Goal: Obtain resource: Obtain resource

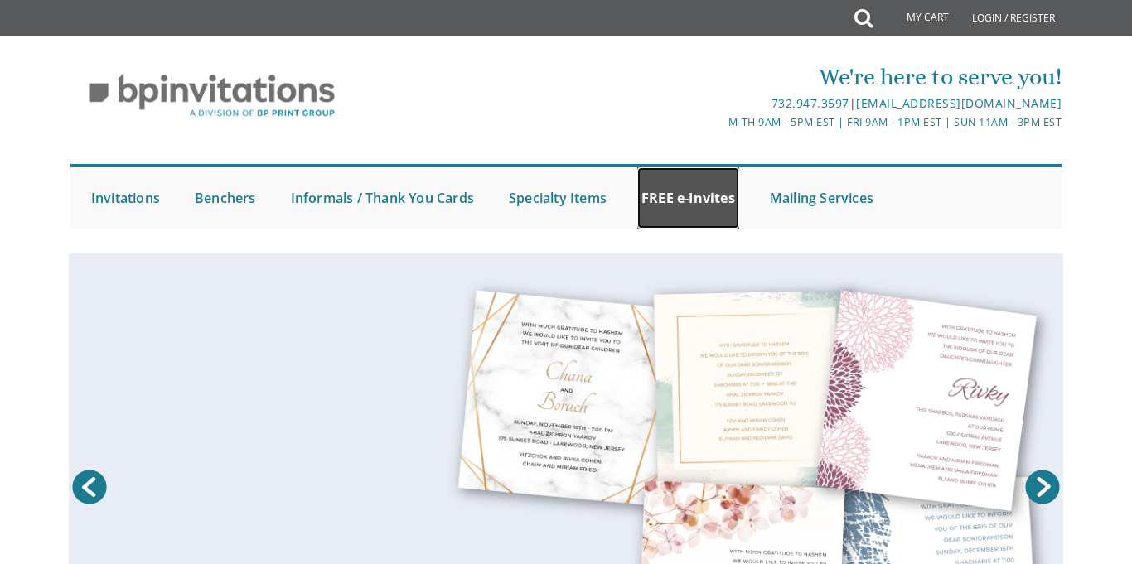
click at [681, 210] on link "FREE e-Invites" at bounding box center [688, 197] width 102 height 61
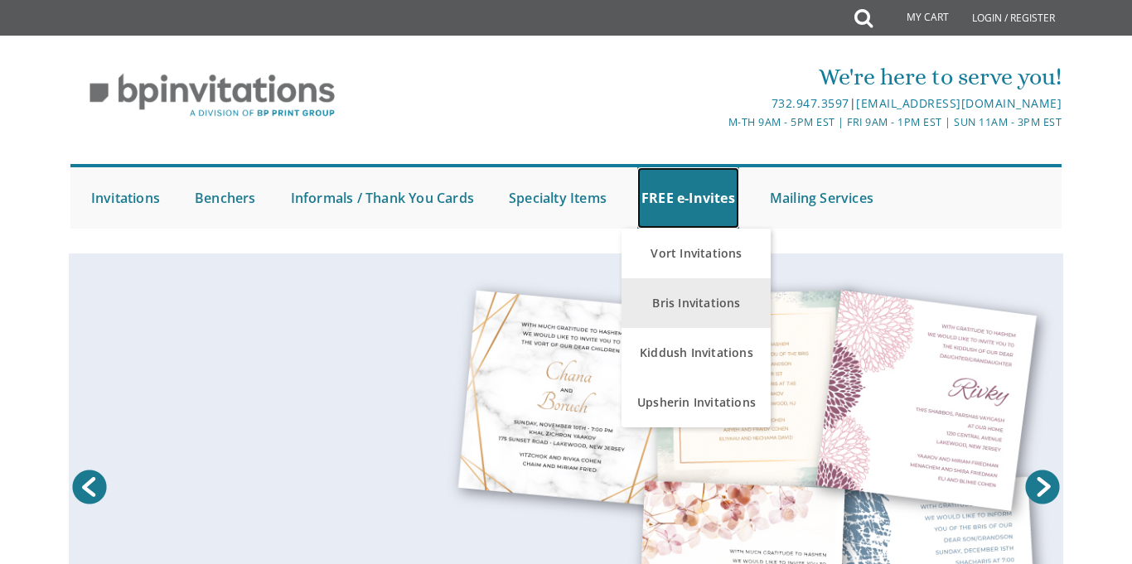
click at [683, 205] on link "FREE e-Invites" at bounding box center [688, 197] width 102 height 61
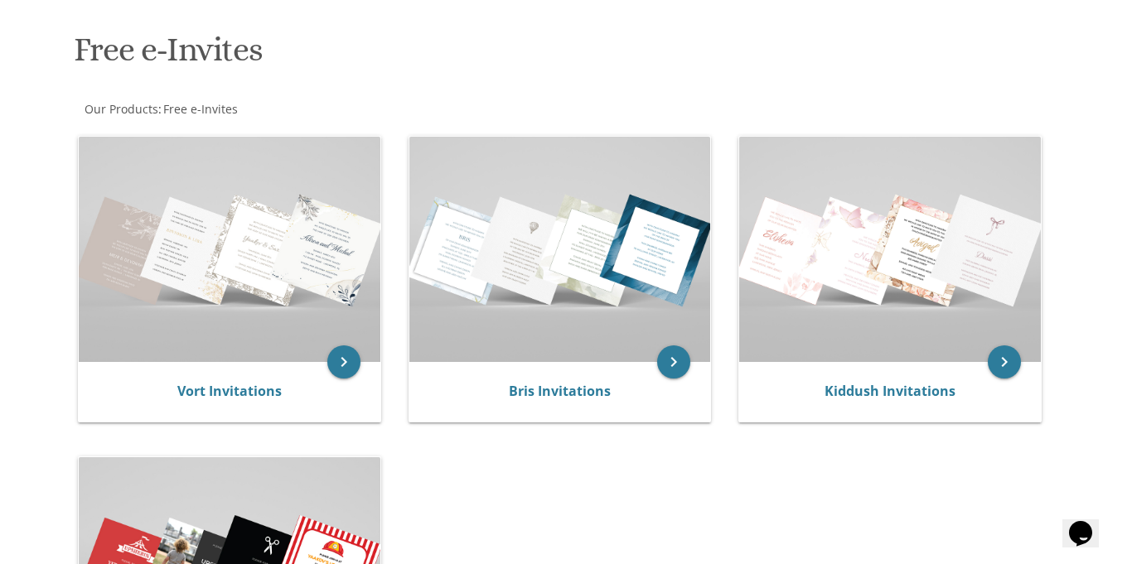
scroll to position [235, 0]
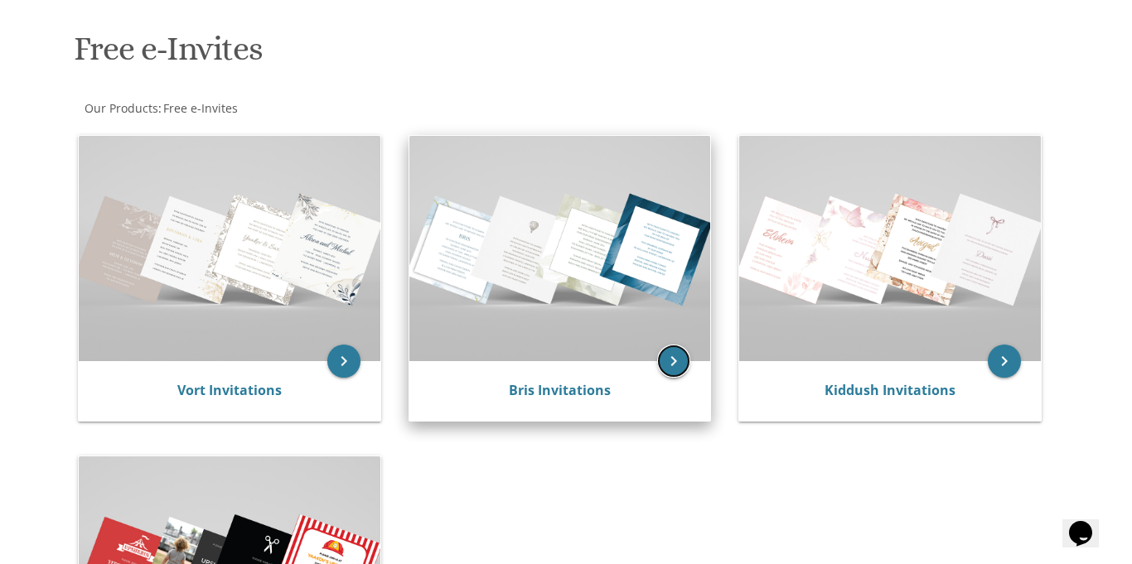
click at [674, 374] on icon "keyboard_arrow_right" at bounding box center [673, 361] width 33 height 33
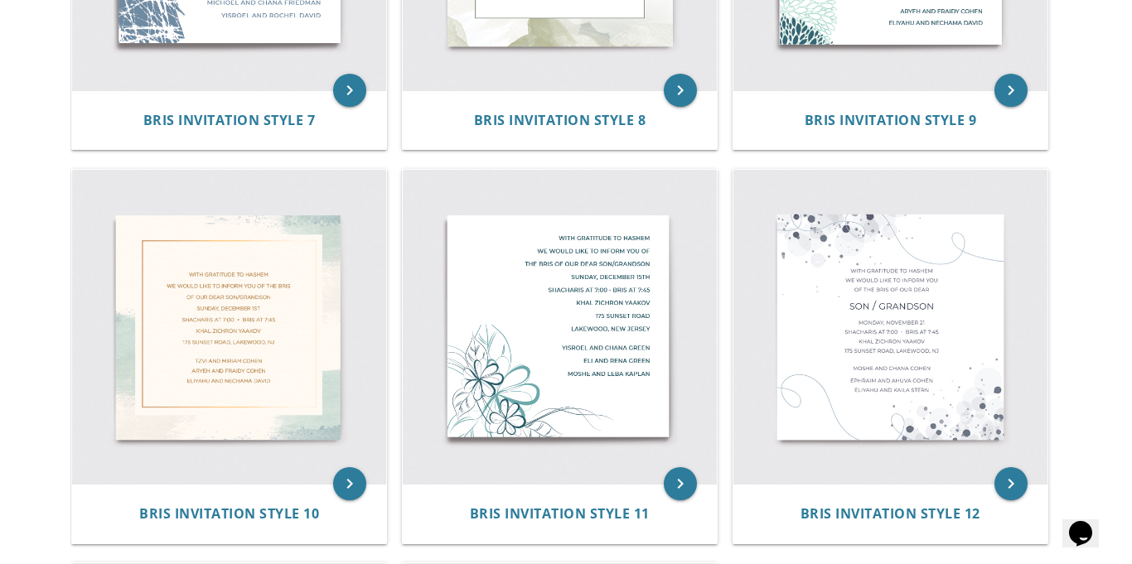
scroll to position [1370, 0]
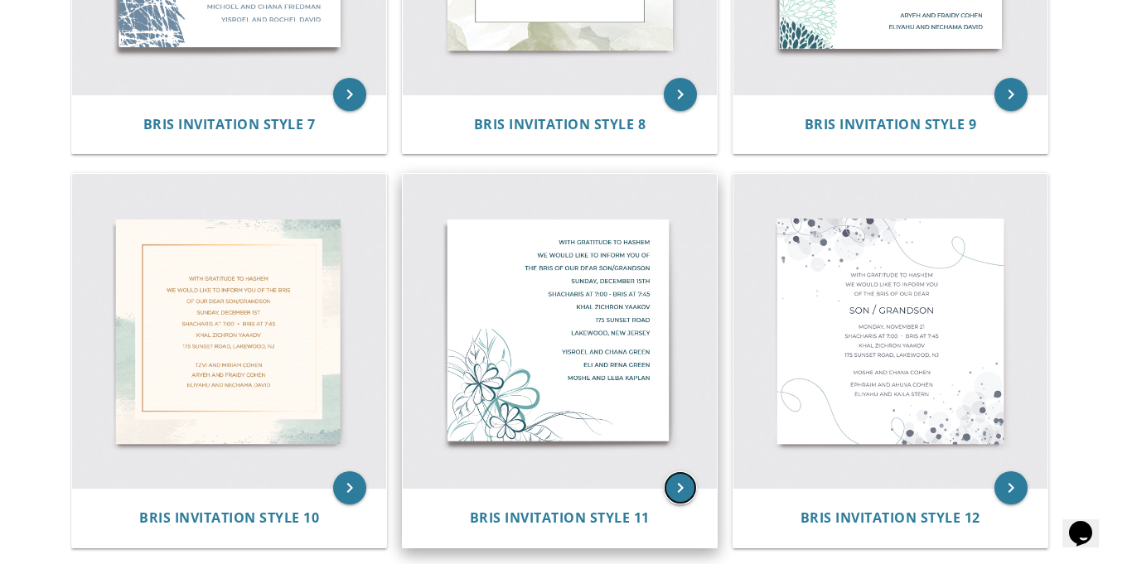
click at [671, 496] on icon "keyboard_arrow_right" at bounding box center [680, 487] width 33 height 33
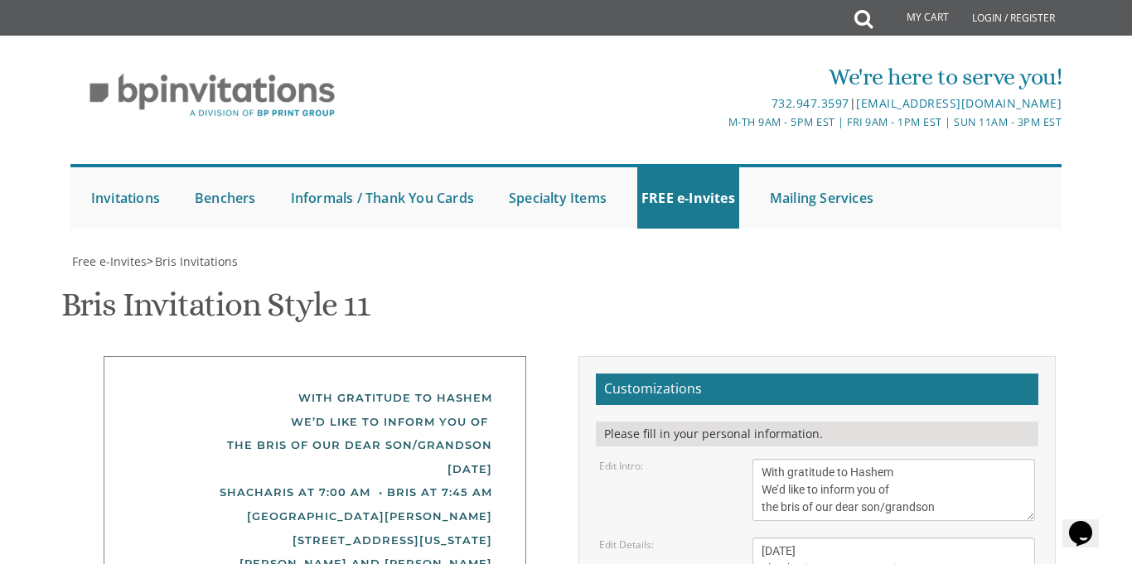
scroll to position [207, 0]
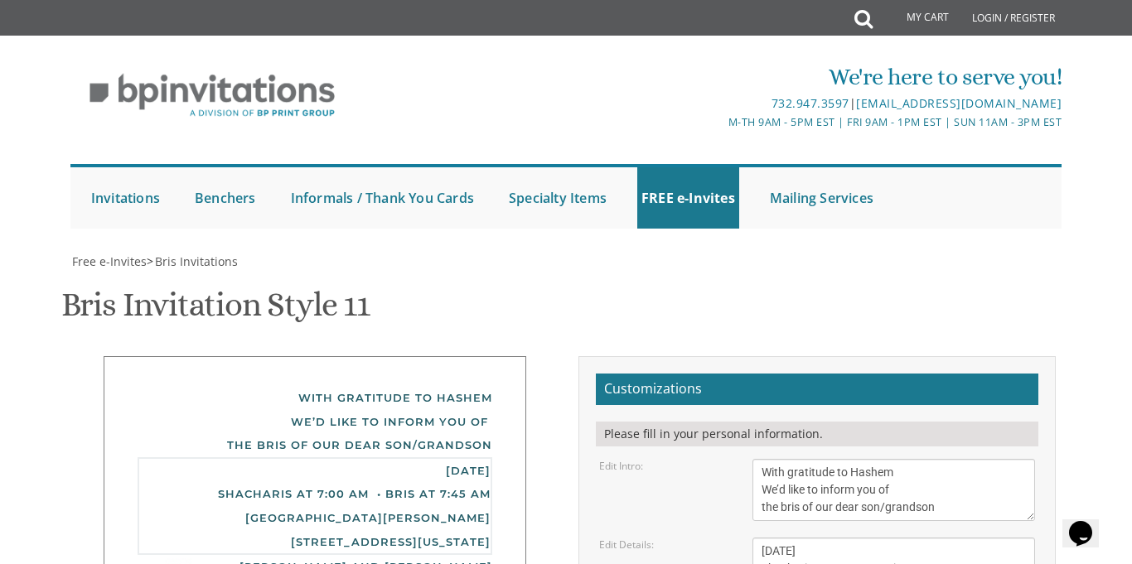
type textarea "monday, september 1st Shacharis at 6:57 am • Bris at 7:50 AM bais medrash of bu…"
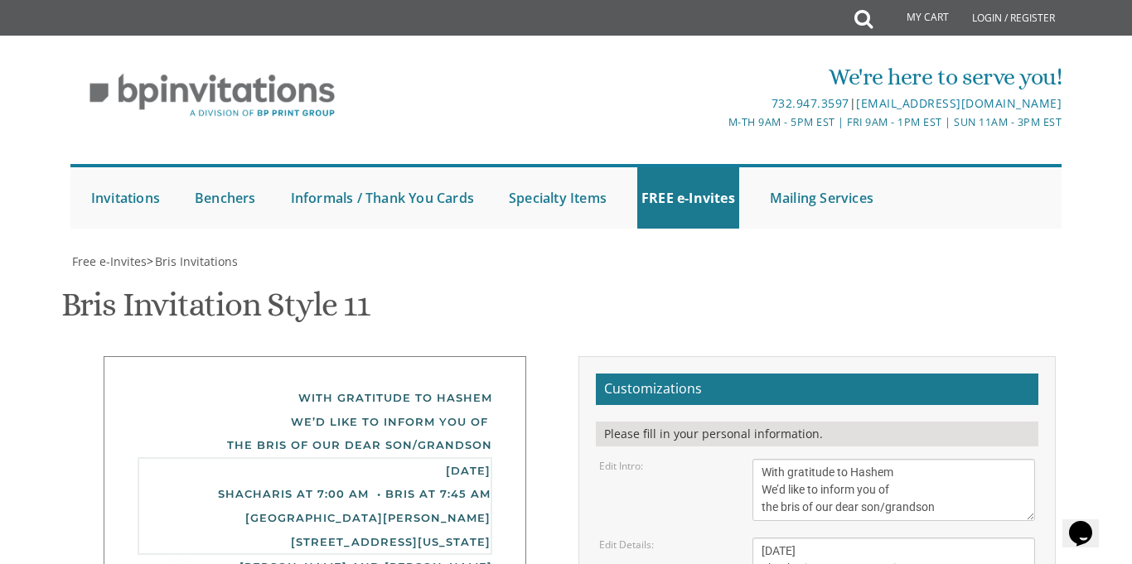
click at [945, 459] on textarea "With gratitude to Hashem We’d like to inform you of the bris of our dear son/gr…" at bounding box center [893, 490] width 282 height 62
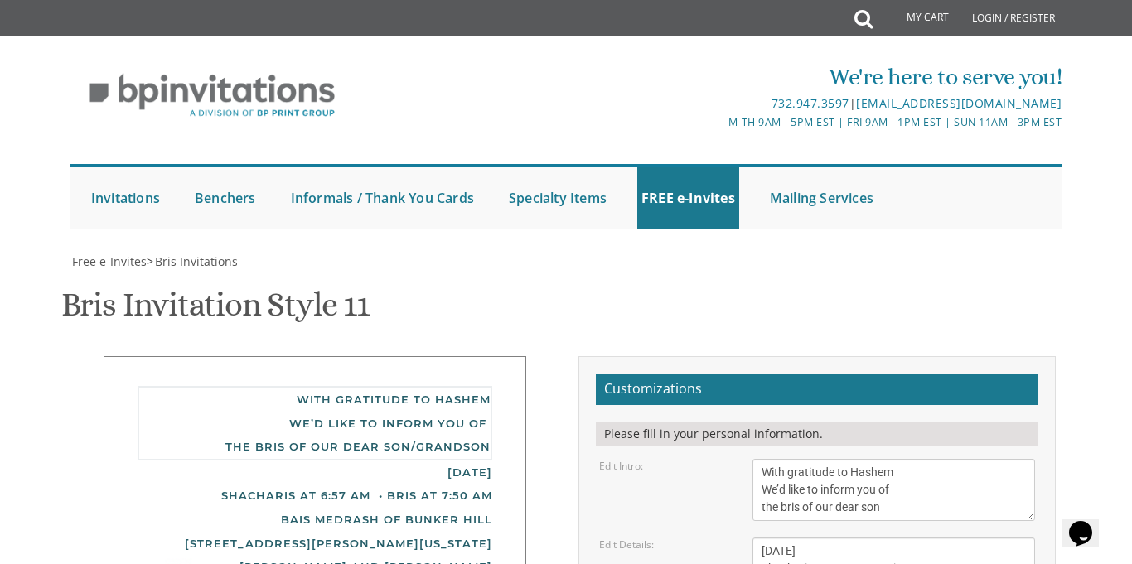
type textarea "With gratitude to Hashem We’d like to inform you of the bris of our dear son"
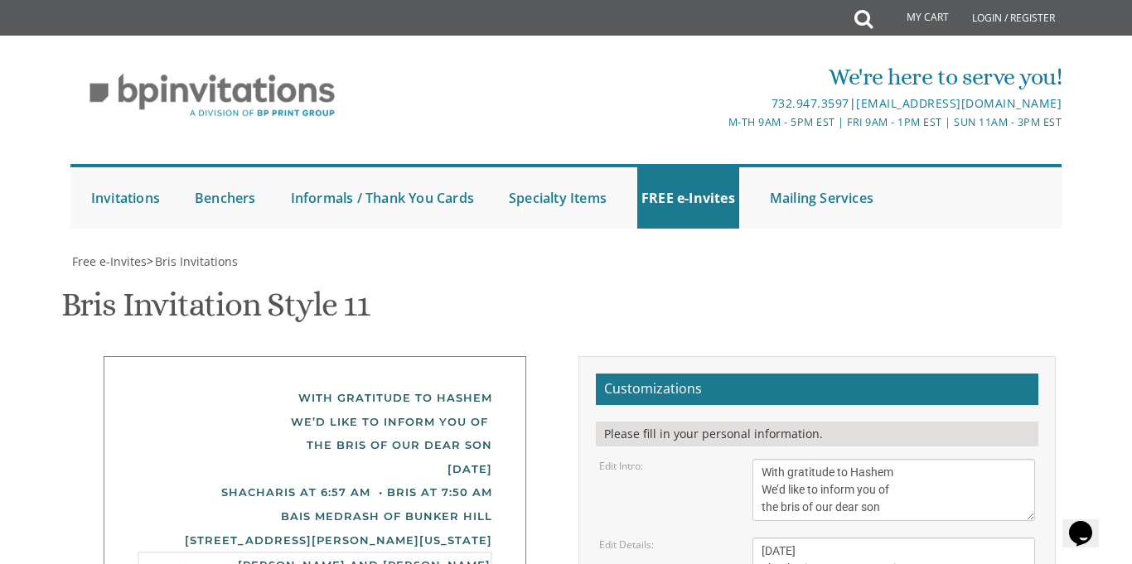
type textarea "Y"
type textarea "'"
type textarea "ישראל אליעזר ופרומי לוי"
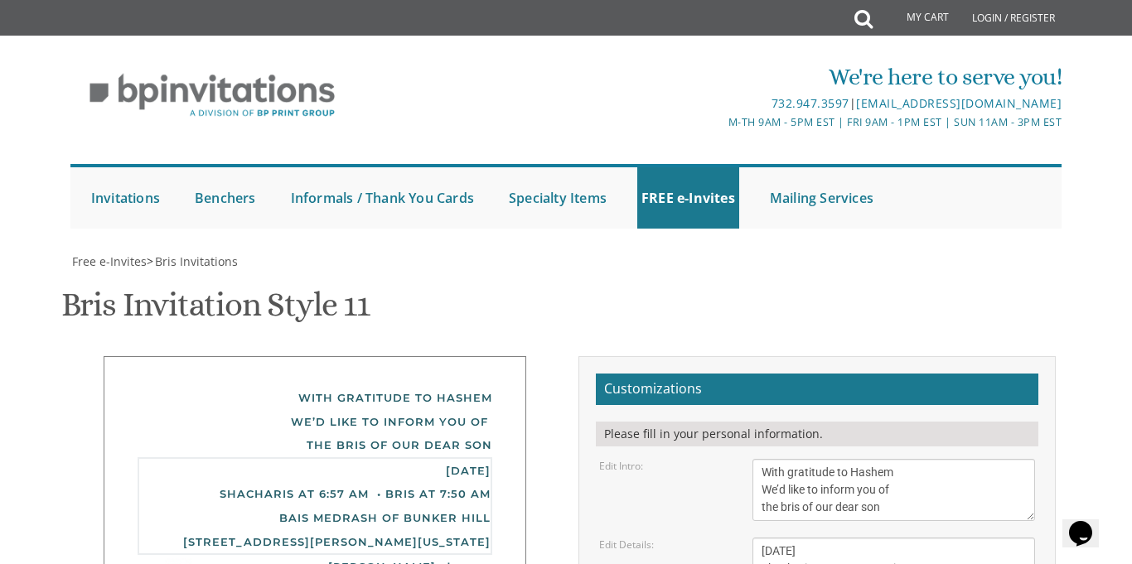
drag, startPoint x: 760, startPoint y: 284, endPoint x: 937, endPoint y: 360, distance: 192.6
drag, startPoint x: 757, startPoint y: 441, endPoint x: 891, endPoint y: 456, distance: 135.1
paste textarea "[PERSON_NAME] [PERSON_NAME]"
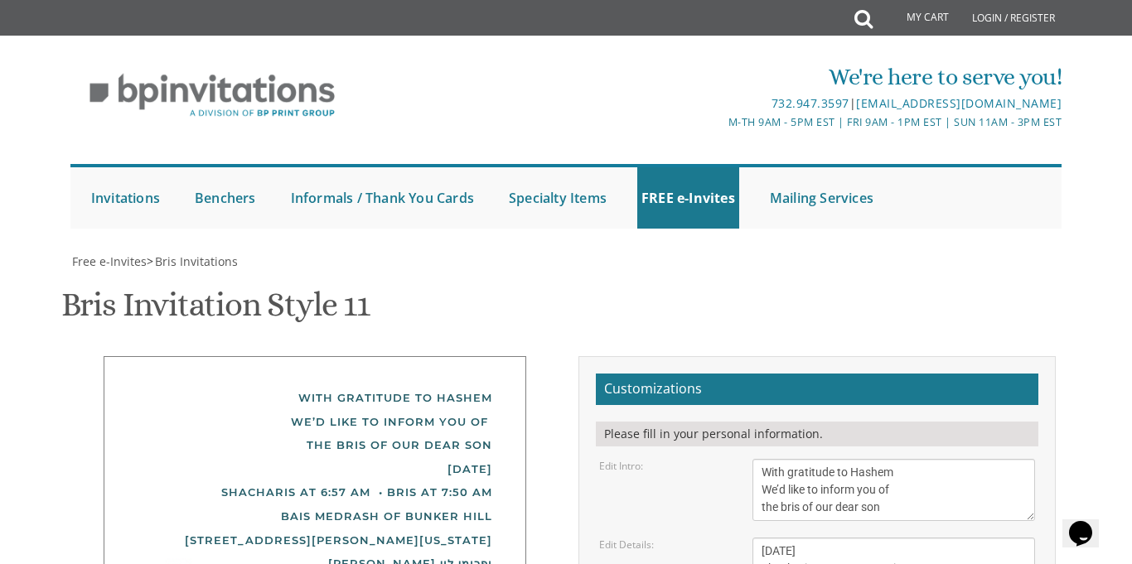
type textarea "[PERSON_NAME] [PERSON_NAME]"
type input "[EMAIL_ADDRESS][DOMAIN_NAME]"
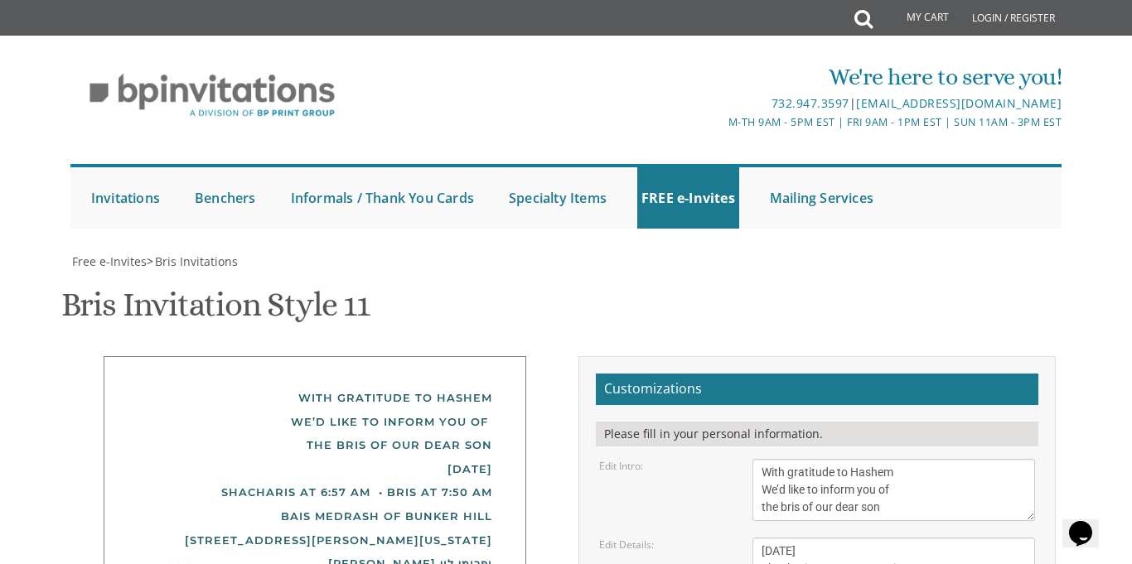
click at [902, 459] on textarea "With gratitude to Hashem We’d like to inform you of the bris of our dear son/gr…" at bounding box center [893, 490] width 282 height 62
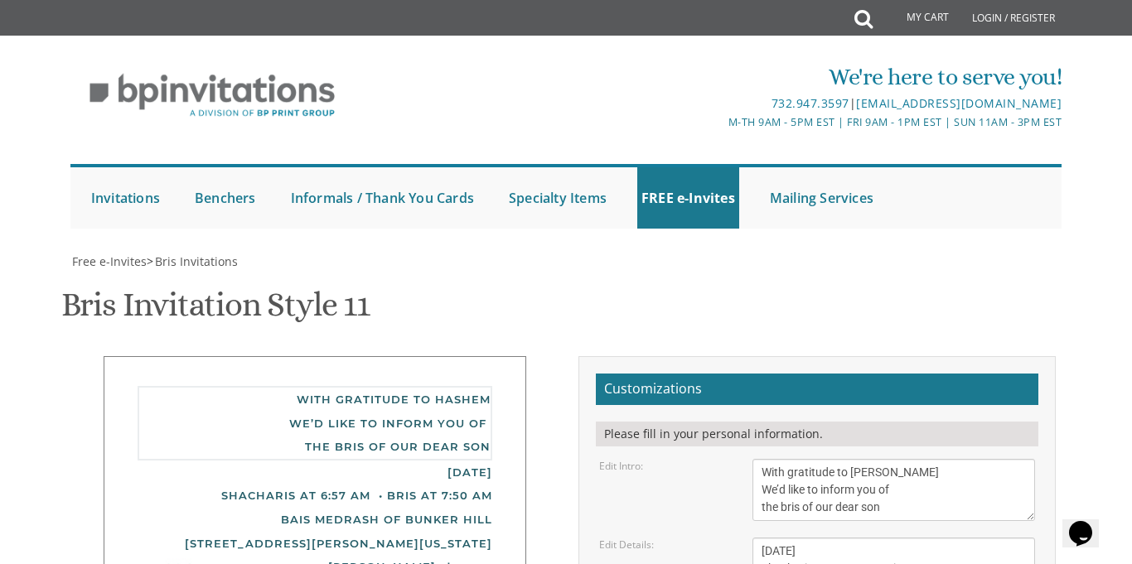
type textarea "With gratitude to Hashem yisborach We’d like to inform you of the bris of our d…"
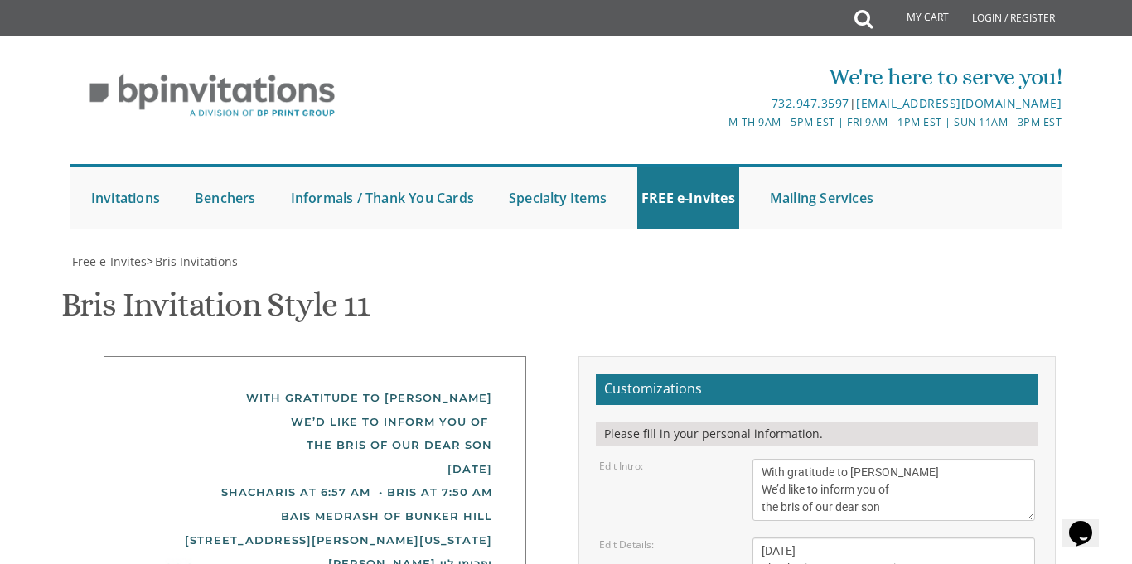
click at [495, 356] on div "With gratitude to Hashem yisborach We’d like to inform you of the bris of our d…" at bounding box center [315, 542] width 422 height 372
drag, startPoint x: 360, startPoint y: 224, endPoint x: 504, endPoint y: 235, distance: 143.7
click at [504, 356] on div "With gratitude to Hashem yisborach We’d like to inform you of the bris of our d…" at bounding box center [315, 542] width 422 height 372
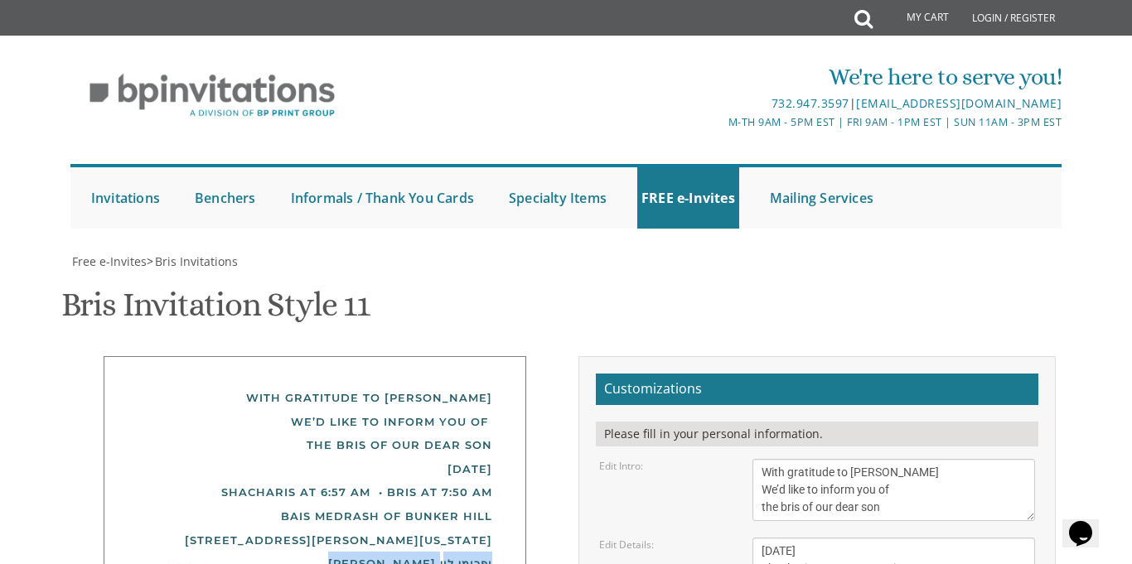
drag, startPoint x: 355, startPoint y: 222, endPoint x: 509, endPoint y: 225, distance: 154.1
click at [509, 356] on div "With gratitude to Hashem yisborach We’d like to inform you of the bris of our d…" at bounding box center [315, 542] width 422 height 372
copy div "ישראל אליעזר ופרומי לוי"
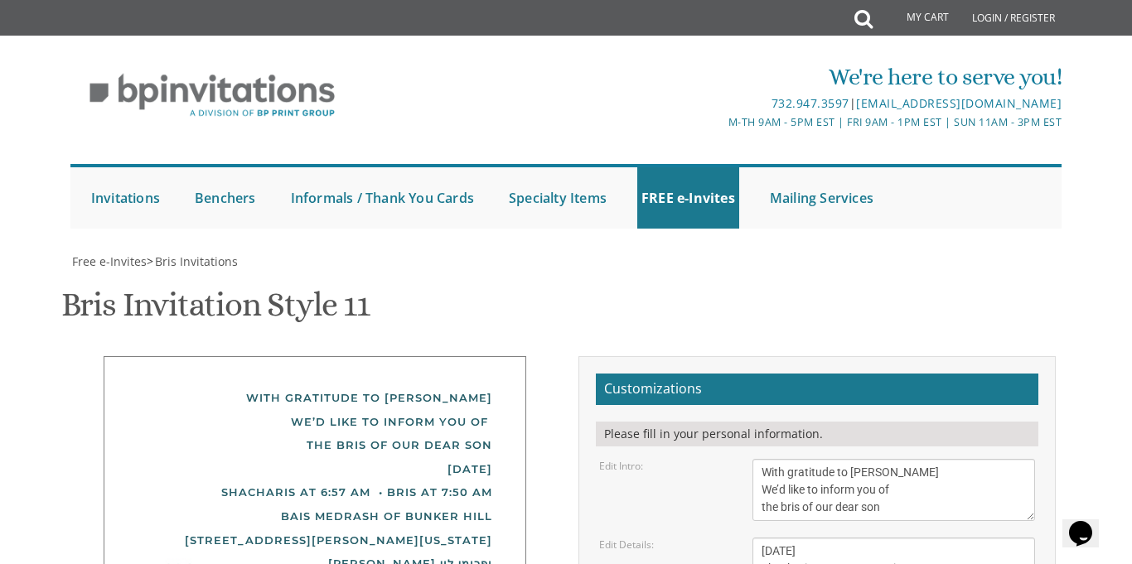
paste textarea "ישראל אליעזר ופרומי לוי"
type textarea "ישראל אליעזר ופרומי לוי מרדכי הלוי לוי שמואל הכהן מונק"
type textarea "י"
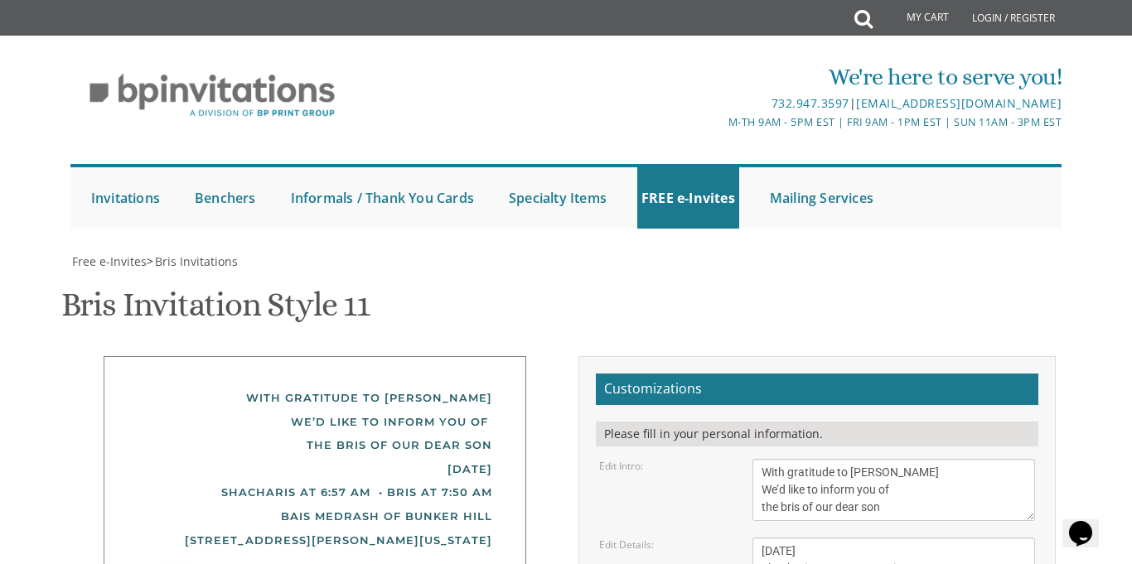
click at [800, 459] on textarea "With gratitude to Hashem We’d like to inform you of the bris of our dear son/gr…" at bounding box center [893, 490] width 282 height 62
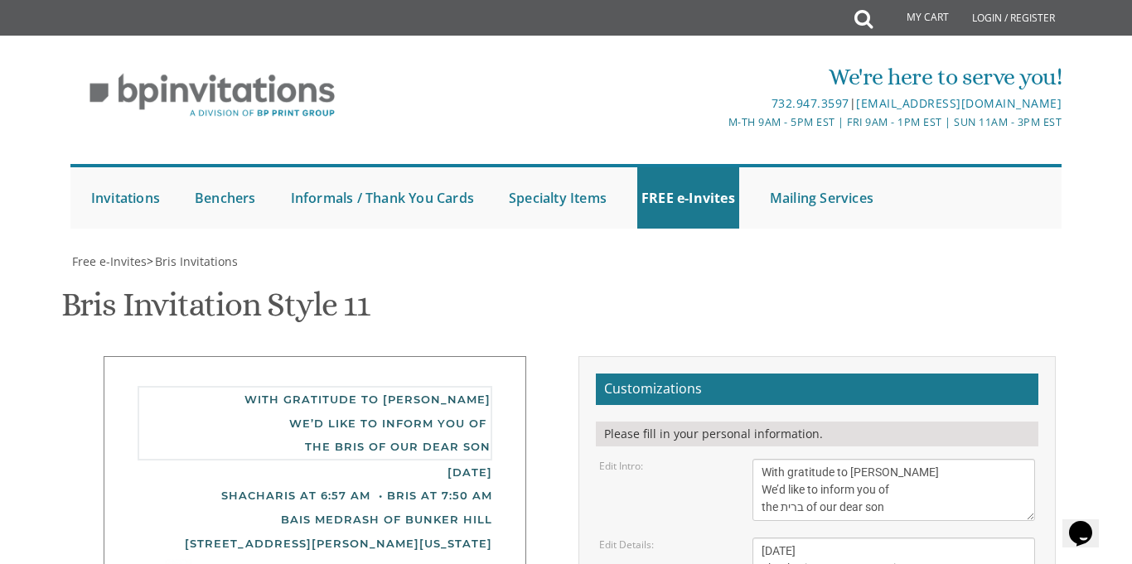
type textarea "With gratitude to Hashem yisborach We’d like to inform you of the ברית of our d…"
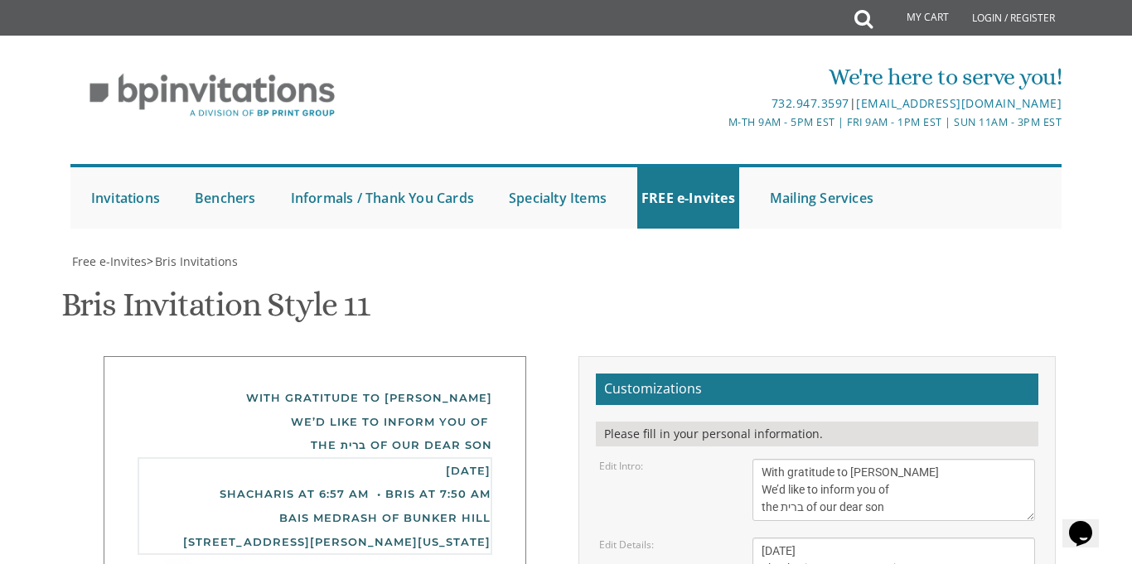
type textarea "[DATE] Shacharis at 6:57 am • Bris at 7:50 AM bais medrash of [GEOGRAPHIC_DATA]…"
drag, startPoint x: 781, startPoint y: 146, endPoint x: 809, endPoint y: 146, distance: 27.3
click at [809, 459] on textarea "With gratitude to Hashem We’d like to inform you of the bris of our dear son/gr…" at bounding box center [893, 490] width 282 height 62
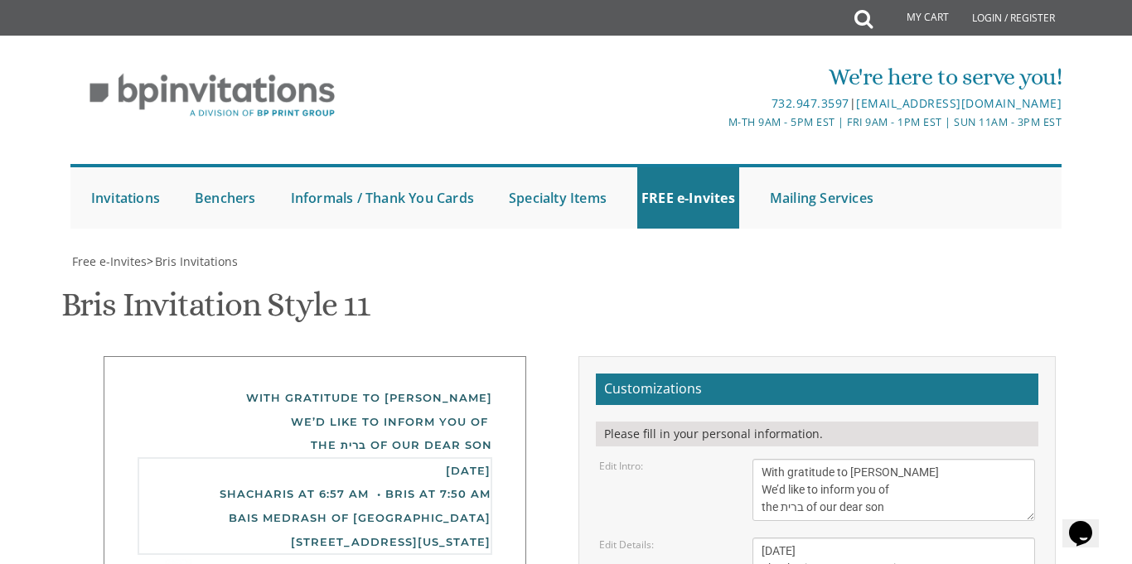
drag, startPoint x: 761, startPoint y: 191, endPoint x: 919, endPoint y: 258, distance: 171.1
drag, startPoint x: 353, startPoint y: 245, endPoint x: 393, endPoint y: 295, distance: 63.7
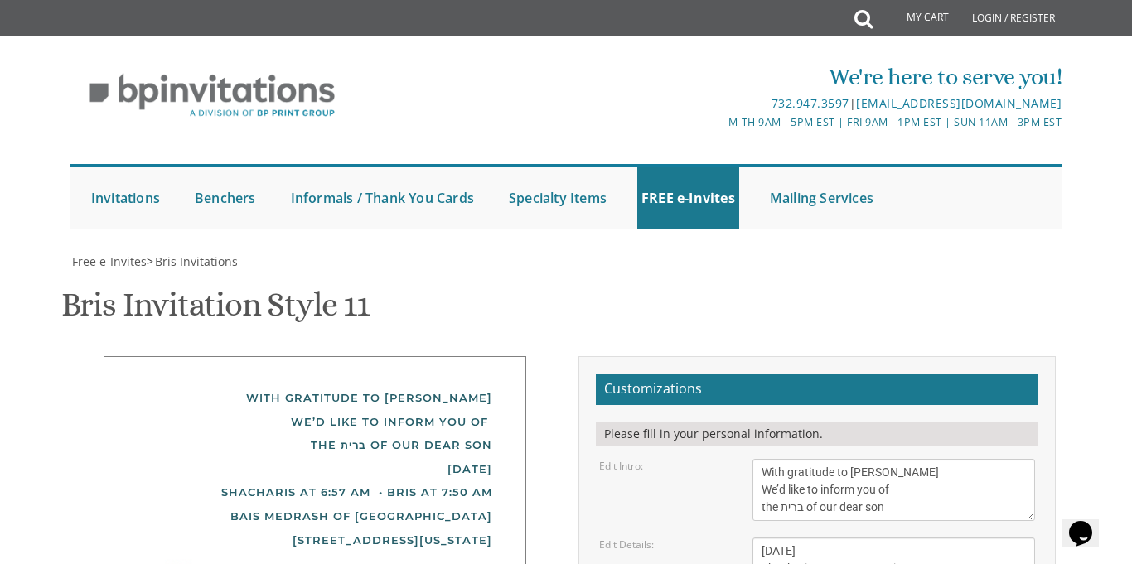
drag, startPoint x: 381, startPoint y: 291, endPoint x: 495, endPoint y: 257, distance: 119.3
click at [495, 356] on div "With gratitude to Hashem yisborach We’d like to inform you of the ברית of our d…" at bounding box center [315, 530] width 422 height 349
drag, startPoint x: 495, startPoint y: 242, endPoint x: 372, endPoint y: 305, distance: 138.6
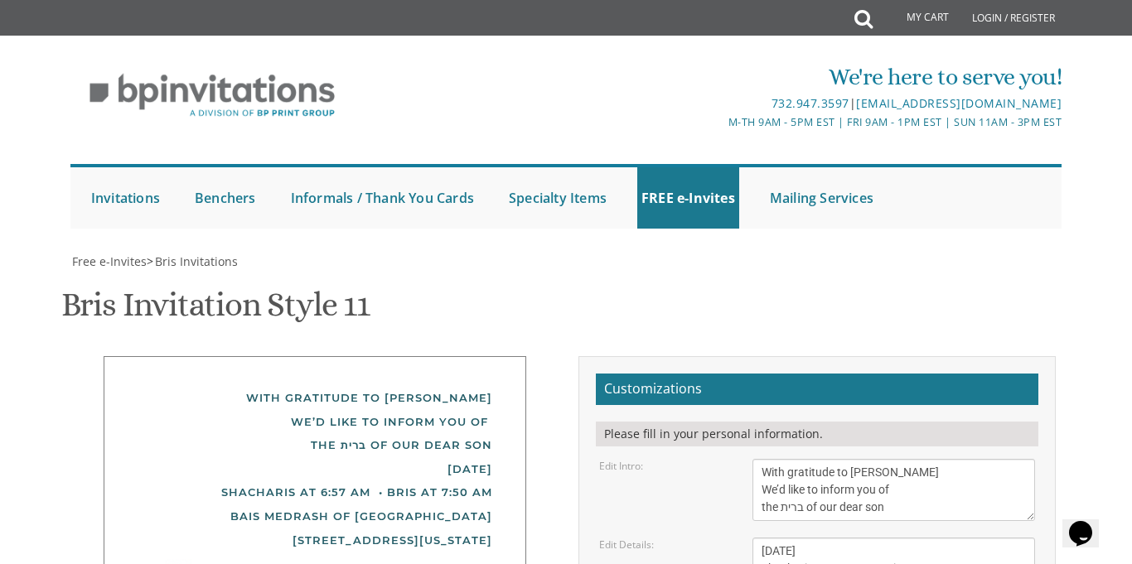
click at [372, 356] on div "With gratitude to Hashem yisborach We’d like to inform you of the ברית of our d…" at bounding box center [315, 530] width 422 height 349
drag, startPoint x: 495, startPoint y: 292, endPoint x: 499, endPoint y: 244, distance: 48.2
click at [499, 356] on div "With gratitude to Hashem yisborach We’d like to inform you of the ברית of our d…" at bounding box center [315, 530] width 422 height 349
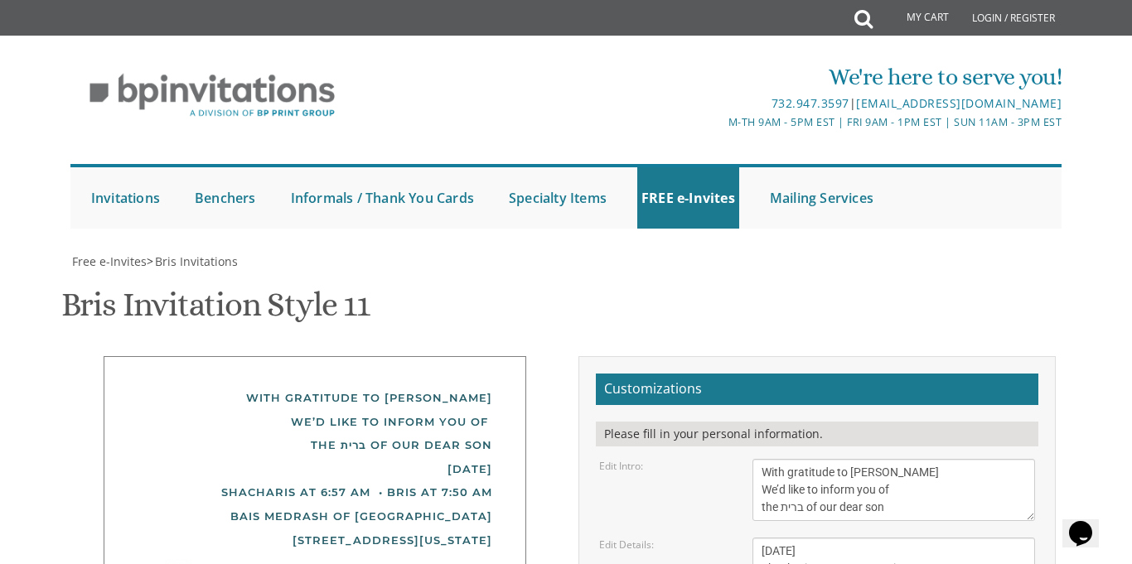
drag, startPoint x: 359, startPoint y: 241, endPoint x: 471, endPoint y: 337, distance: 148.1
click at [471, 356] on div "With gratitude to Hashem yisborach We’d like to inform you of the ברית of our d…" at bounding box center [315, 530] width 422 height 349
copy div "ישראל אליעזר ופרומי לוי מרדכי הלוי לוי שמואל הכהן מונק"
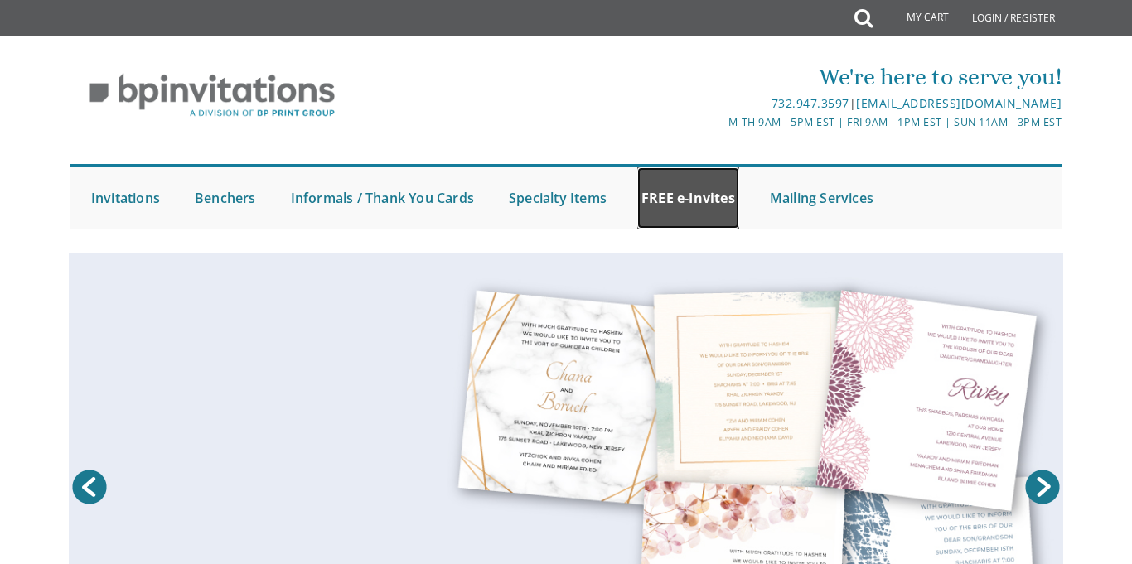
click at [720, 202] on link "FREE e-Invites" at bounding box center [688, 197] width 102 height 61
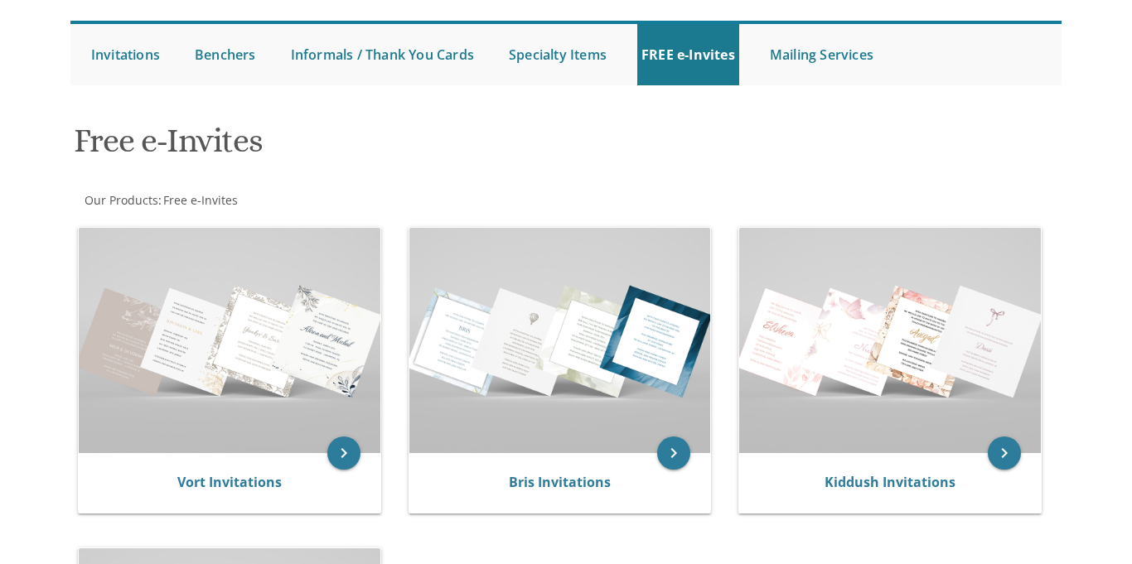
scroll to position [208, 0]
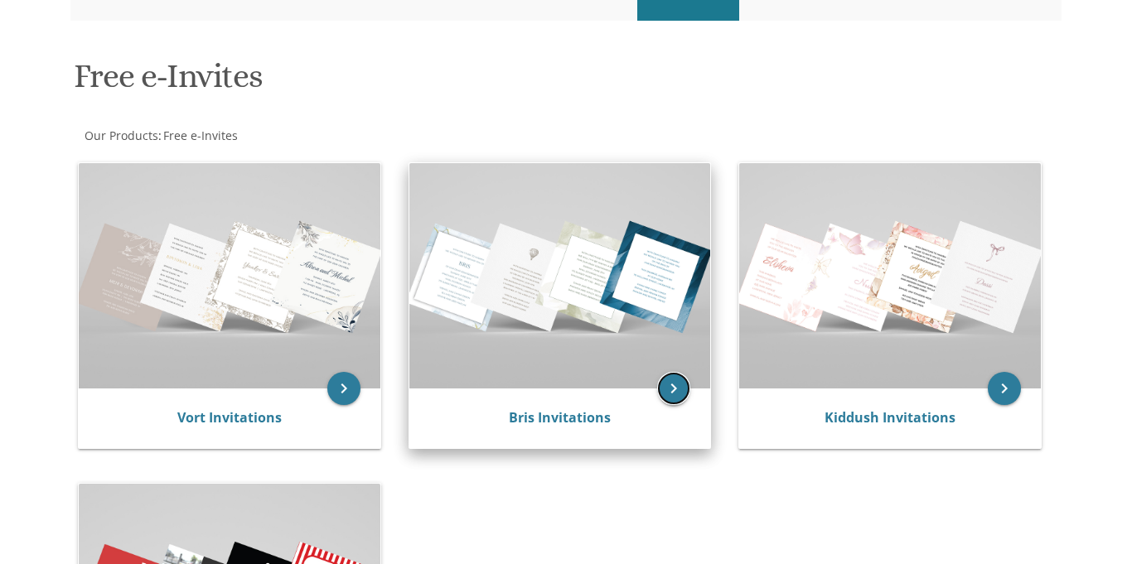
click at [679, 388] on icon "keyboard_arrow_right" at bounding box center [673, 388] width 33 height 33
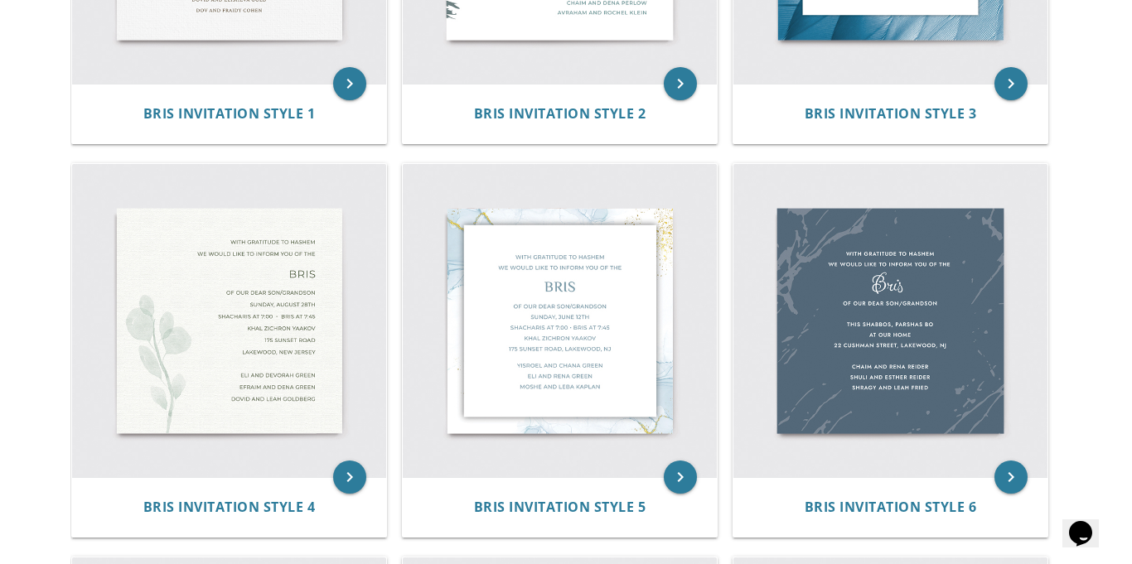
scroll to position [604, 0]
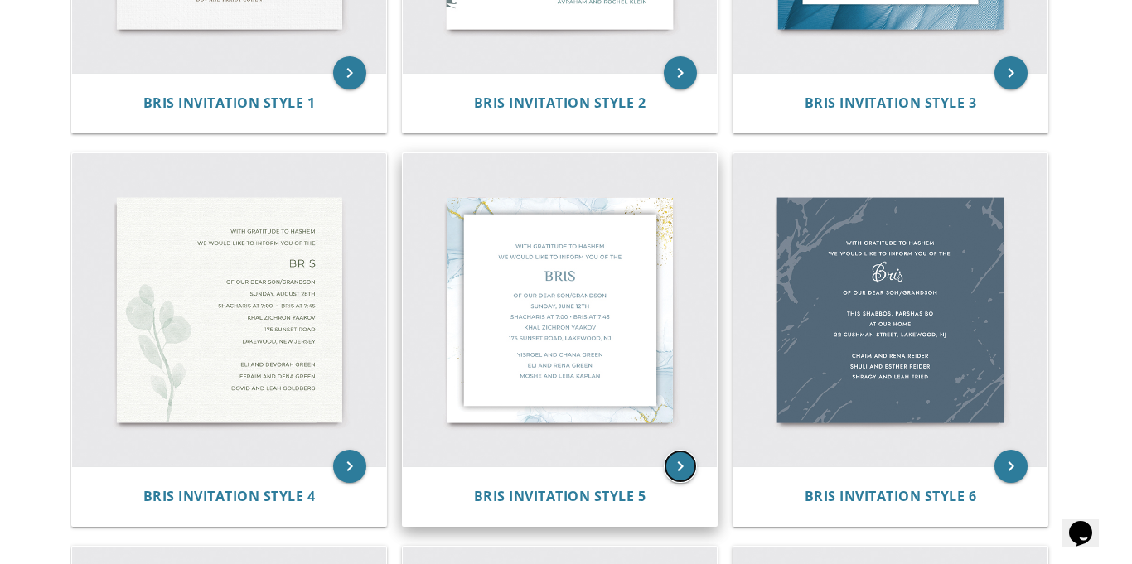
click at [674, 466] on icon "keyboard_arrow_right" at bounding box center [680, 466] width 33 height 33
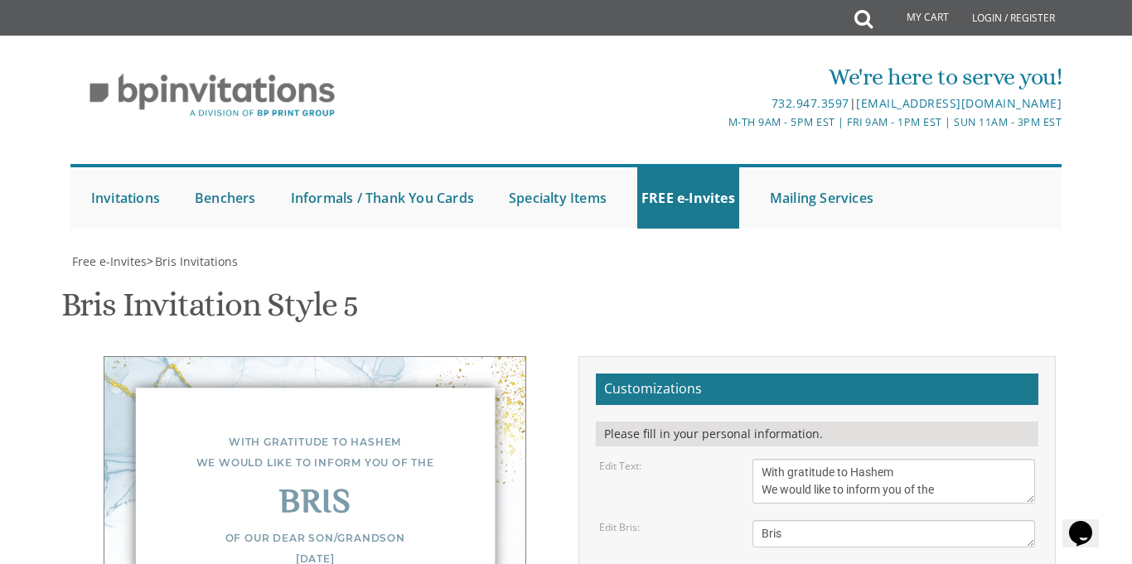
scroll to position [297, 0]
drag, startPoint x: 760, startPoint y: 298, endPoint x: 982, endPoint y: 350, distance: 227.9
paste textarea "[DATE] Shacharis at 6:57 am • Bris at 7:50 AM bais medrash of bunker hill [STRE…"
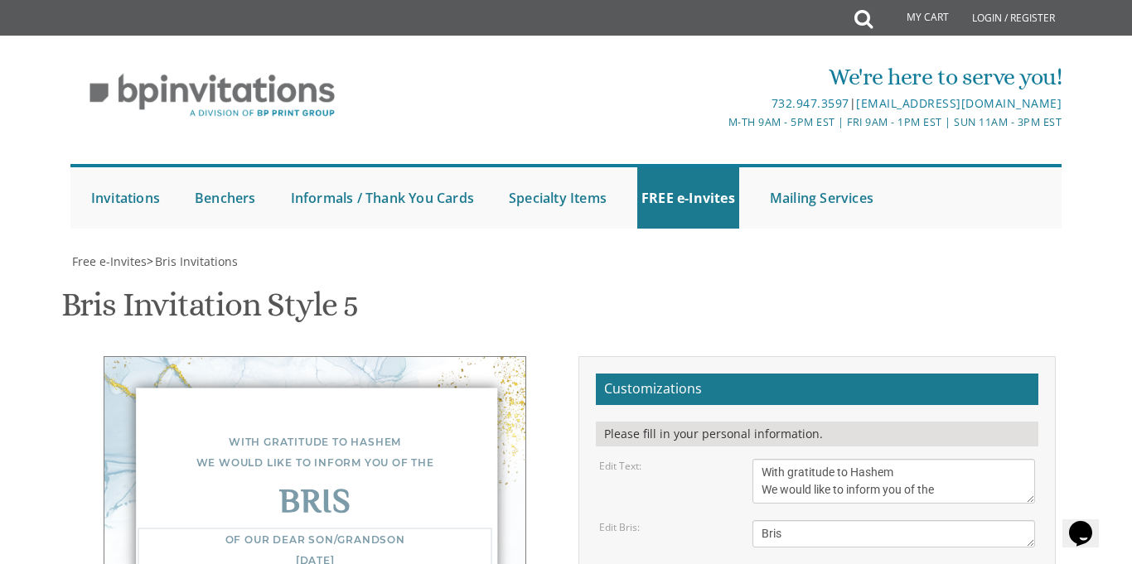
type textarea "Of our dear son [DATE] Shacharis at 6:57 am • Bris at 7:50 AM bais medrash of b…"
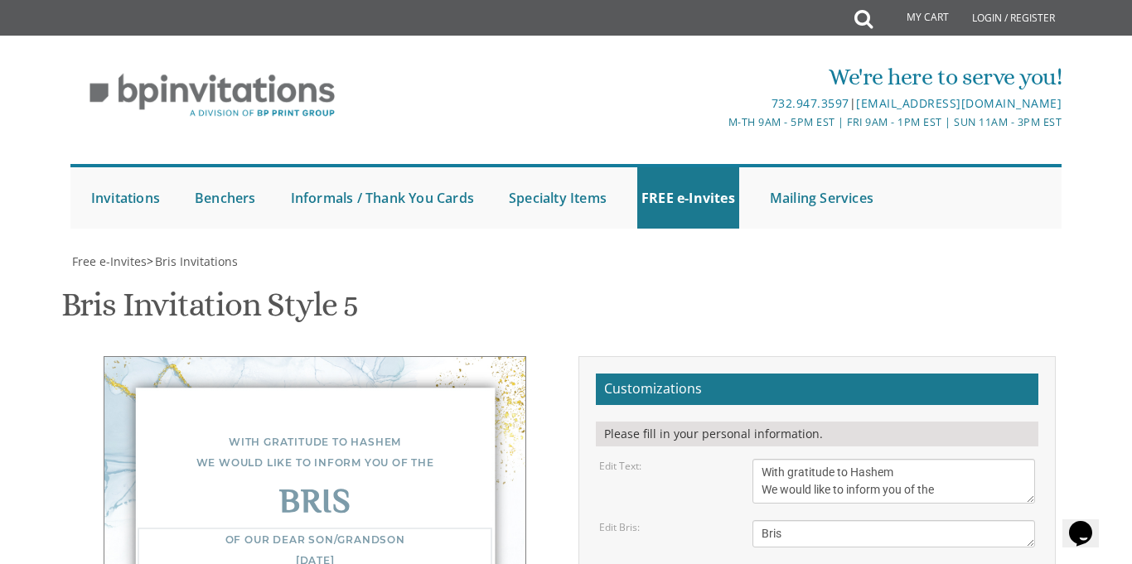
click at [836, 520] on textarea "Bris" at bounding box center [893, 533] width 282 height 27
type textarea "B"
type textarea "ברית"
click at [886, 274] on div "Bris Invitation Style 5 SKU: bris5" at bounding box center [566, 306] width 1010 height 65
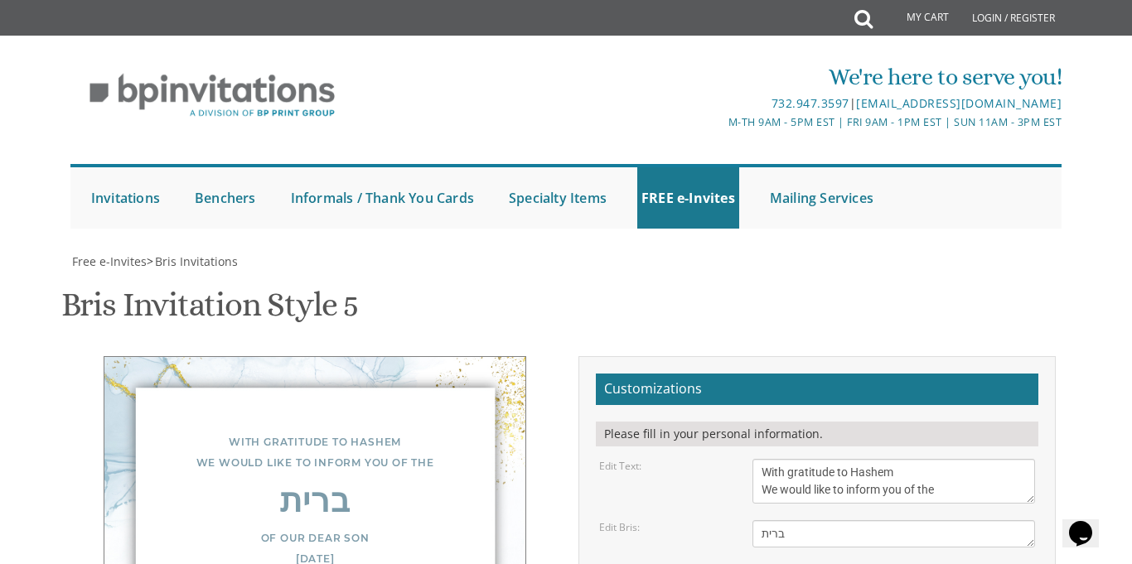
click at [886, 274] on div "Bris Invitation Style 5 SKU: bris5" at bounding box center [566, 306] width 1010 height 65
type textarea "Of our dear son [DATE] Shacharis at 6:57 am • Bris at 7:50 AM bais medrash of b…"
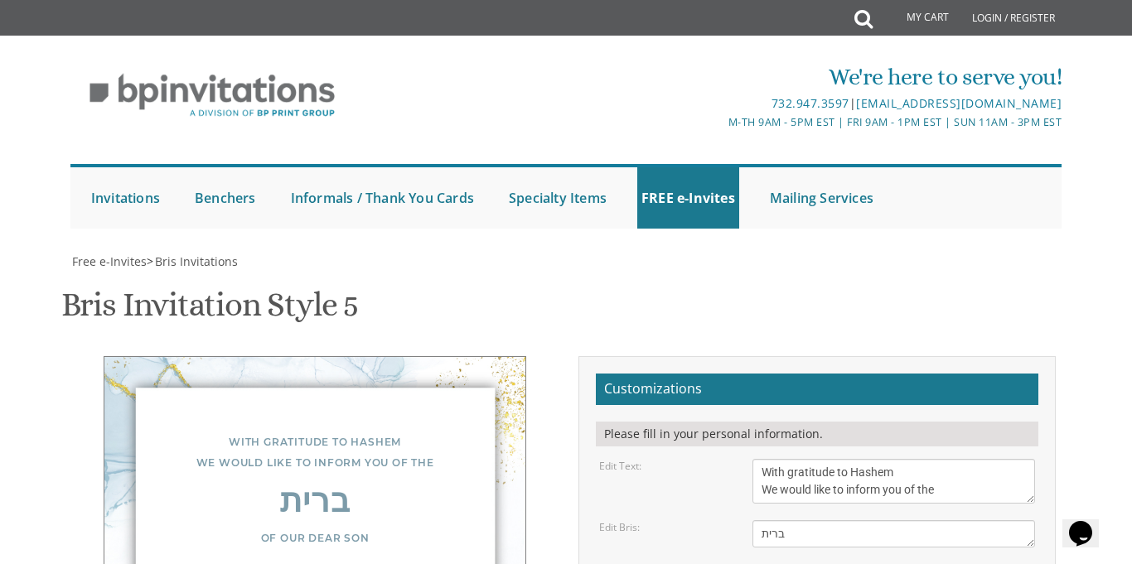
scroll to position [35, 0]
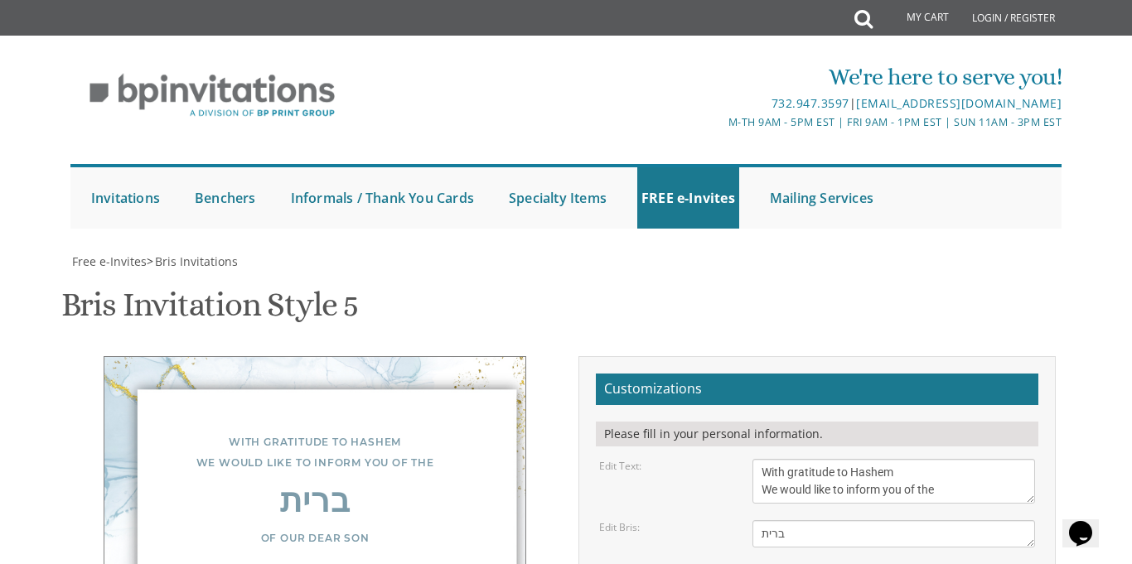
type textarea "E"
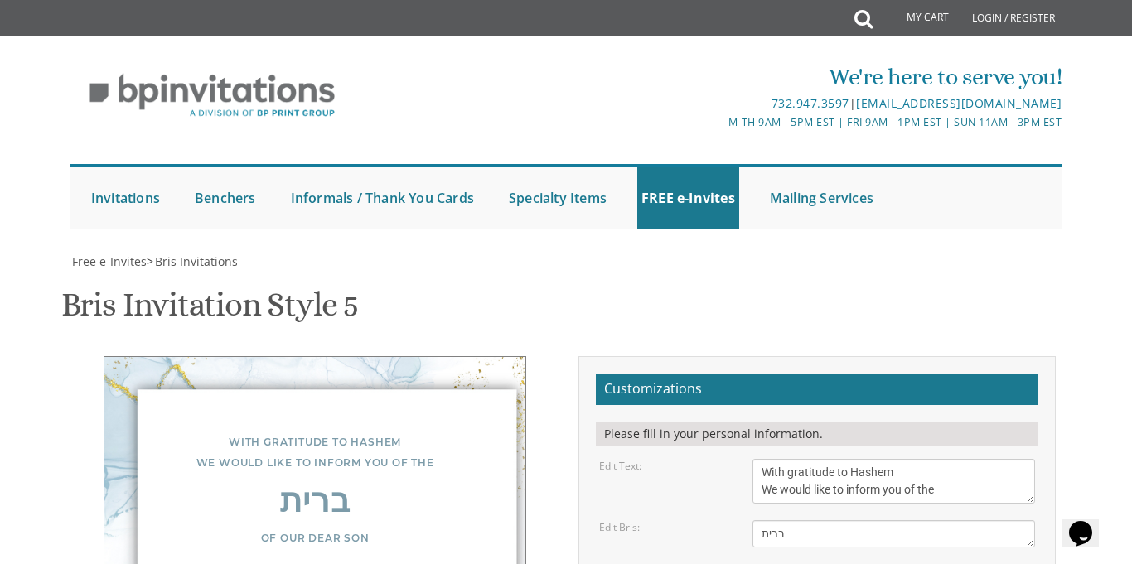
type textarea "ישראל אליעזר ופרומי לוי מרדכי הלוי לוי שמואל הכהן מונק"
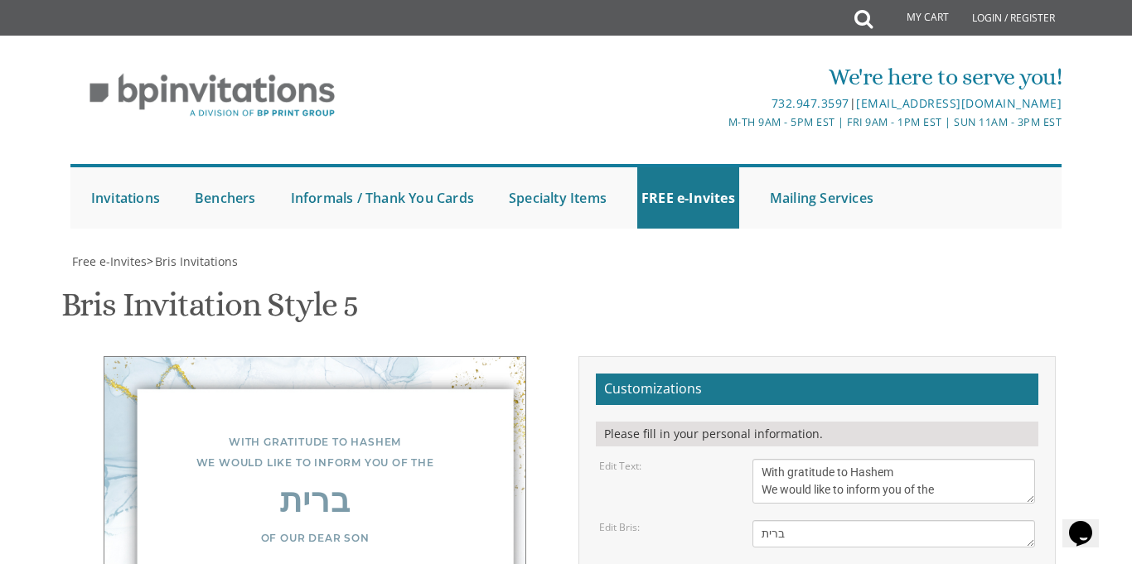
type input "yisroeleliezerlevi@gmail.com"
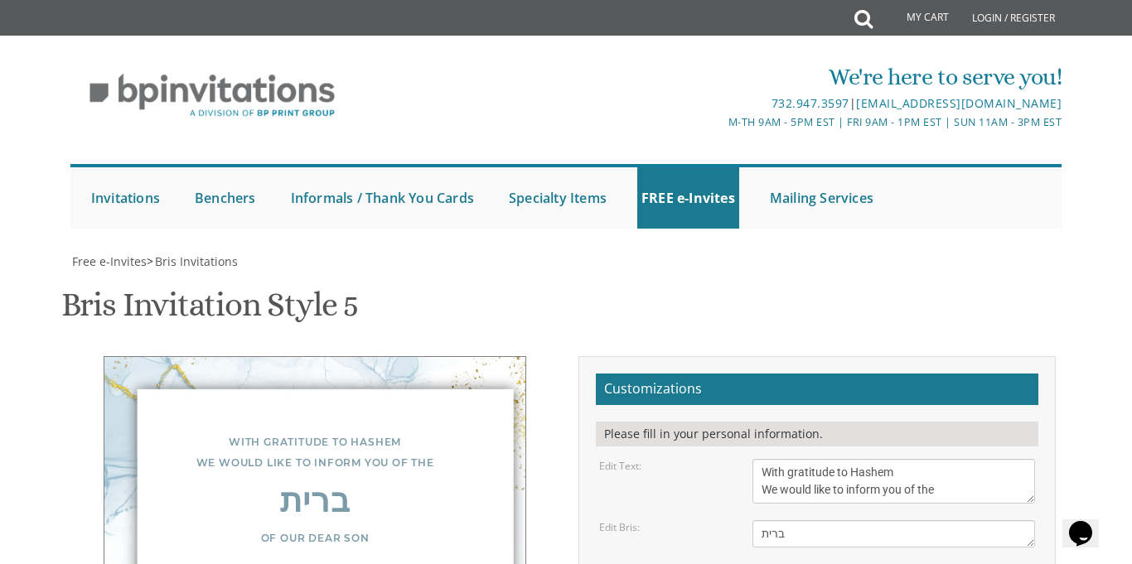
scroll to position [4, 0]
type textarea "Of our dear son monday, september 1st Shacharis at 6:57 am • Bris at 7:50 AM ba…"
drag, startPoint x: 905, startPoint y: 231, endPoint x: 899, endPoint y: 244, distance: 14.5
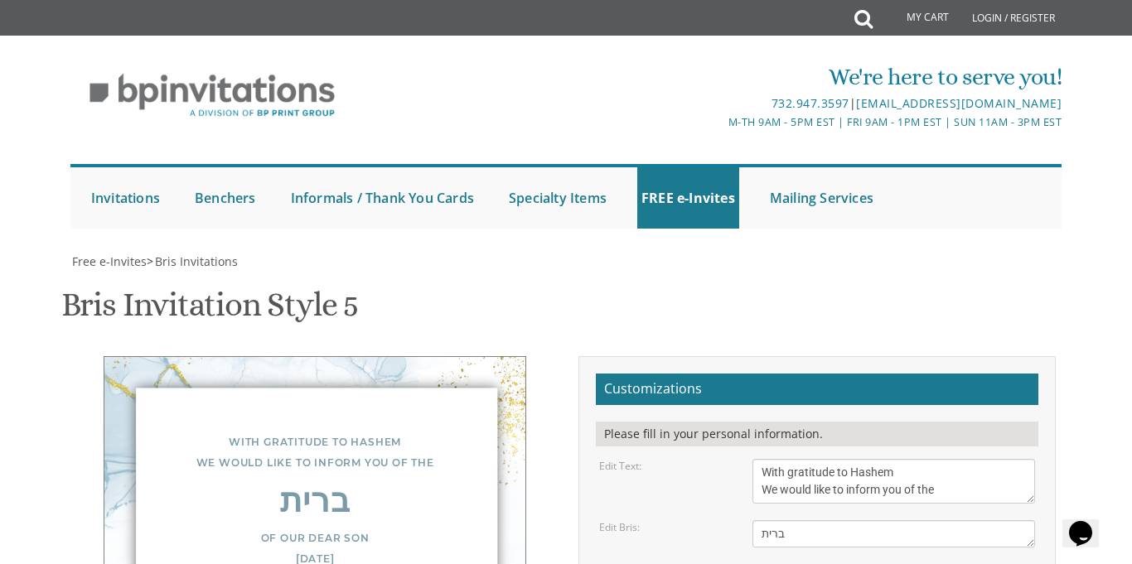
drag, startPoint x: 843, startPoint y: 255, endPoint x: 728, endPoint y: 277, distance: 117.1
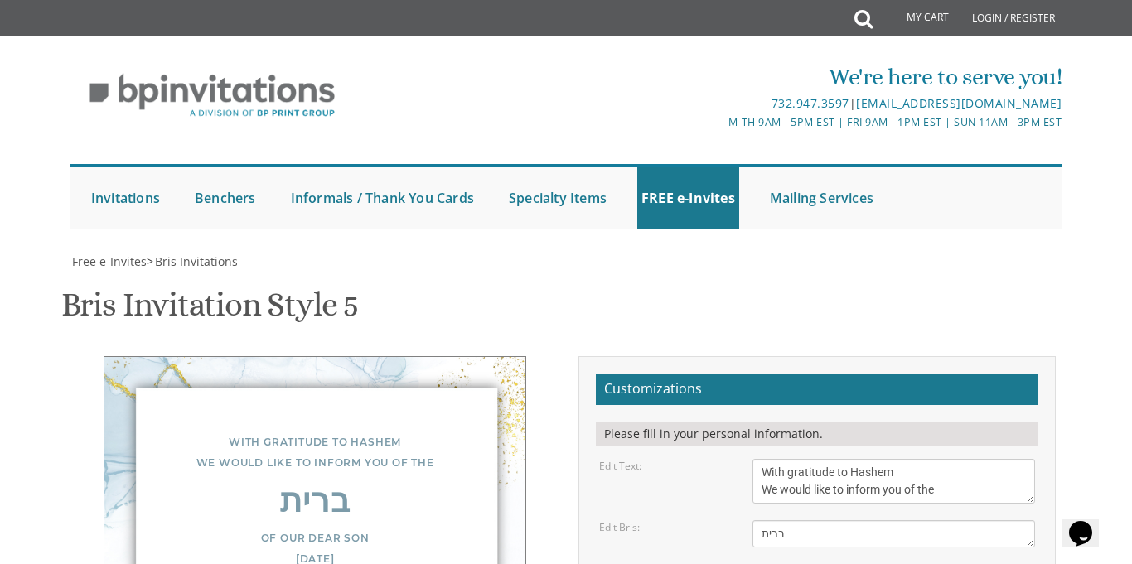
drag, startPoint x: 278, startPoint y: 245, endPoint x: 363, endPoint y: 350, distance: 134.8
click at [363, 356] on div "With gratitude to Hashem We would like to inform you of the ברית Of our dear so…" at bounding box center [315, 567] width 502 height 422
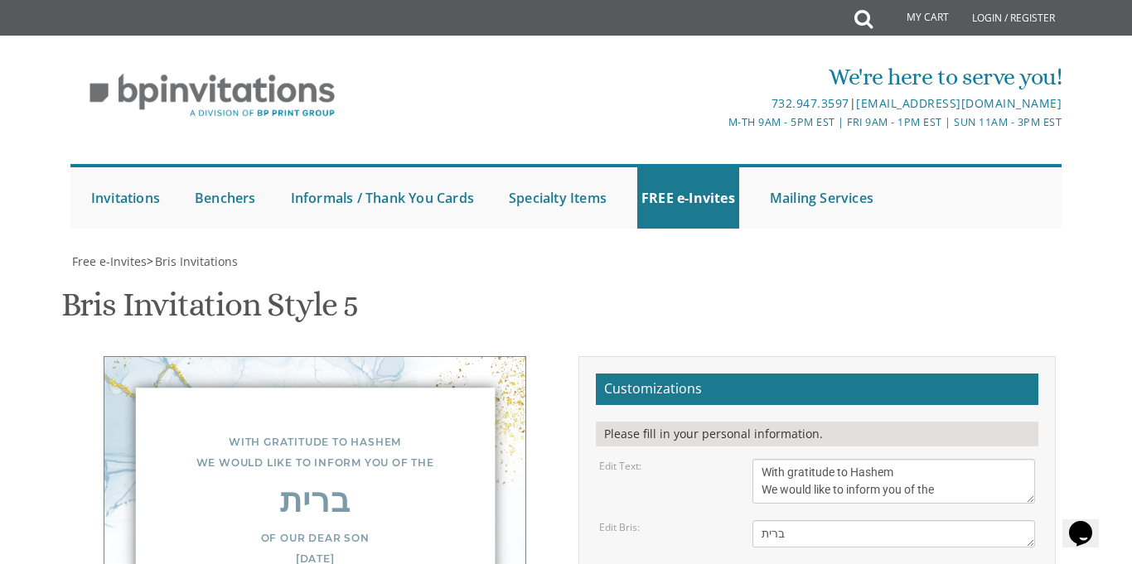
type textarea "[PERSON_NAME] ופרומי [PERSON_NAME]"
drag, startPoint x: 278, startPoint y: 239, endPoint x: 372, endPoint y: 263, distance: 96.6
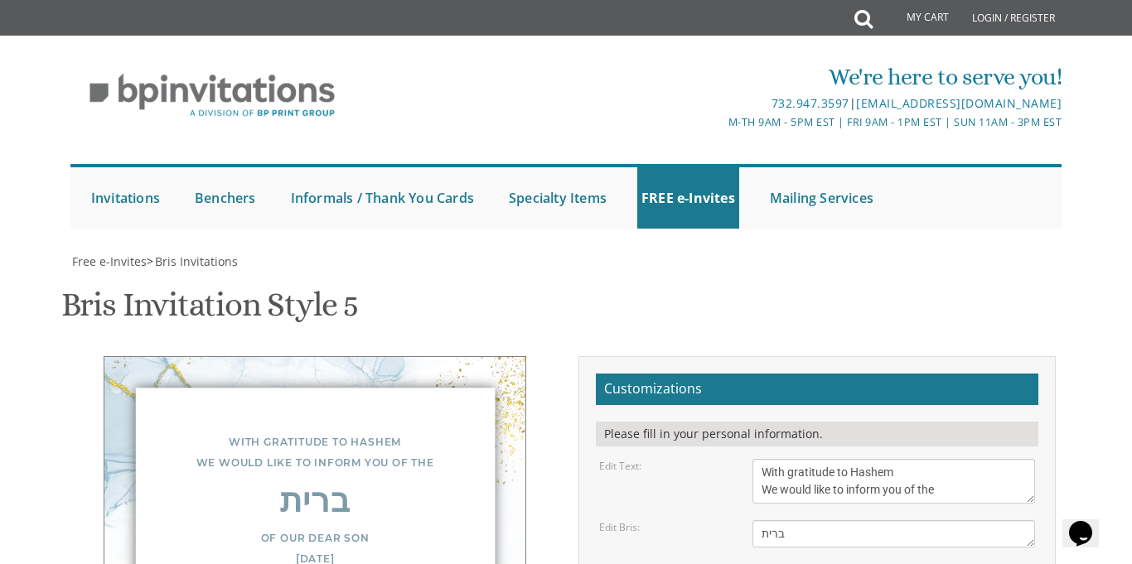
copy div "מרדכי הלוי לוי שמואל הכהן מונק"
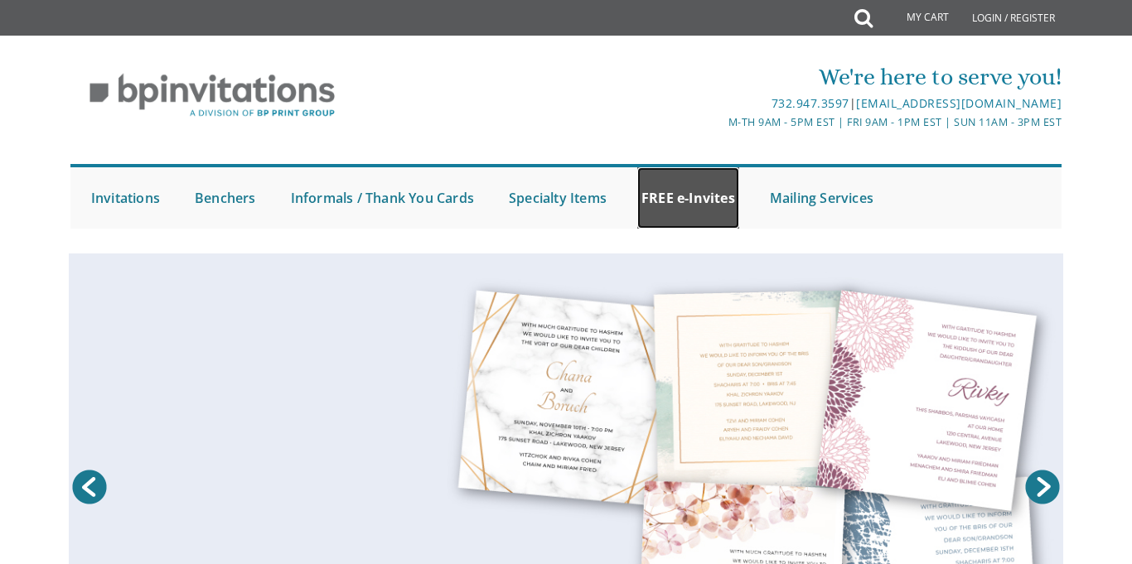
click at [695, 197] on link "FREE e-Invites" at bounding box center [688, 197] width 102 height 61
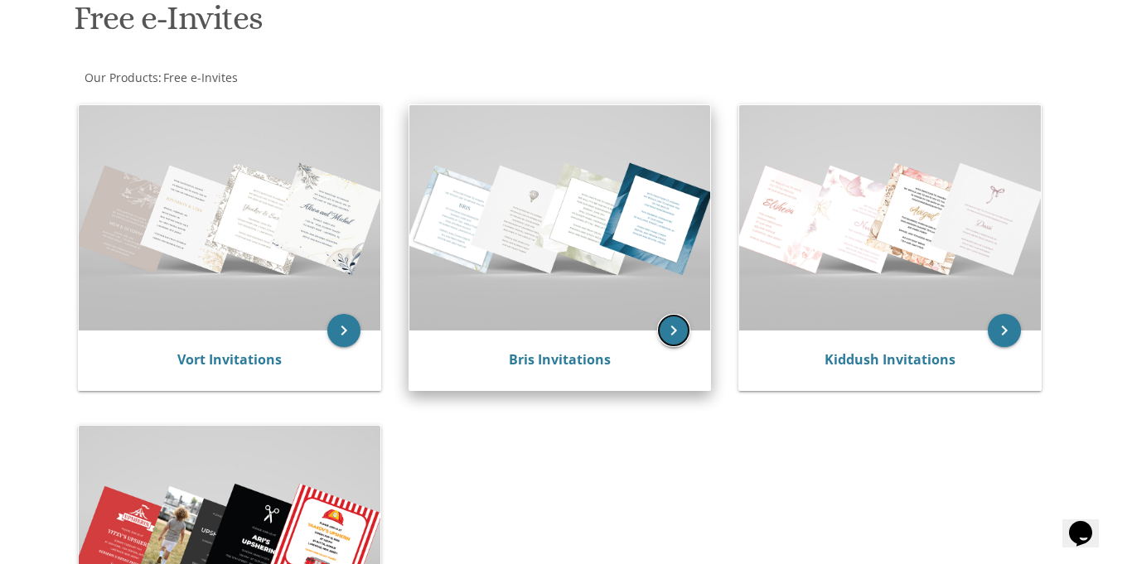
click at [688, 333] on icon "keyboard_arrow_right" at bounding box center [673, 330] width 33 height 33
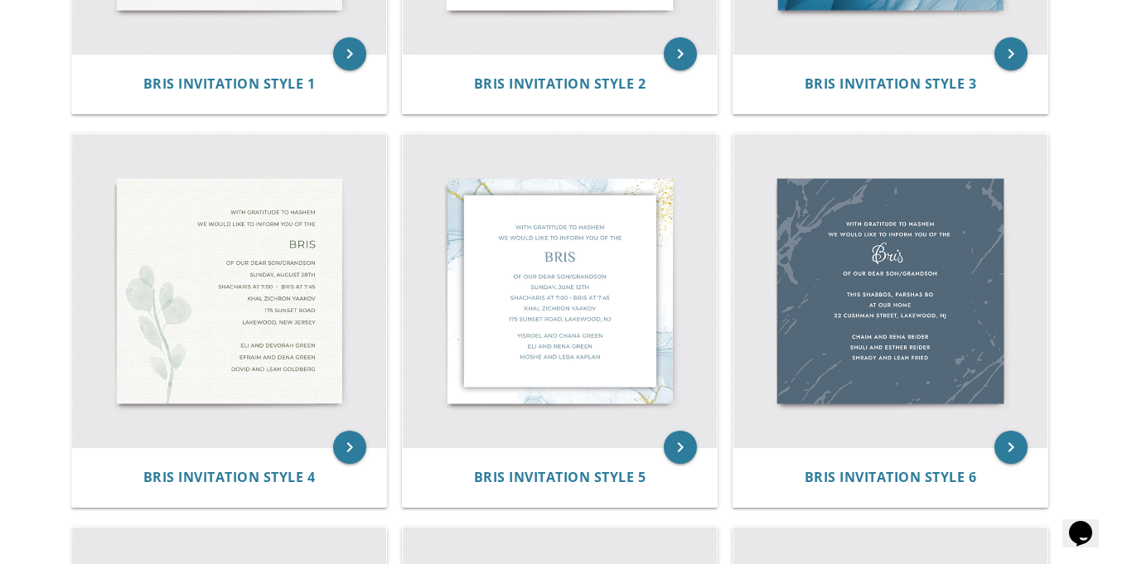
scroll to position [625, 0]
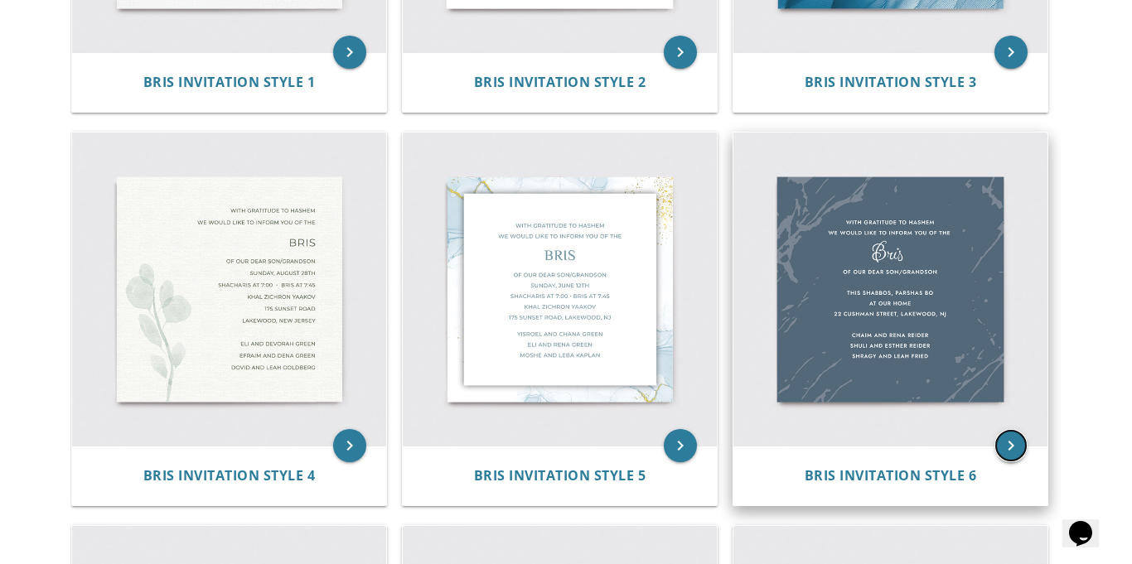
click at [1017, 452] on icon "keyboard_arrow_right" at bounding box center [1010, 445] width 33 height 33
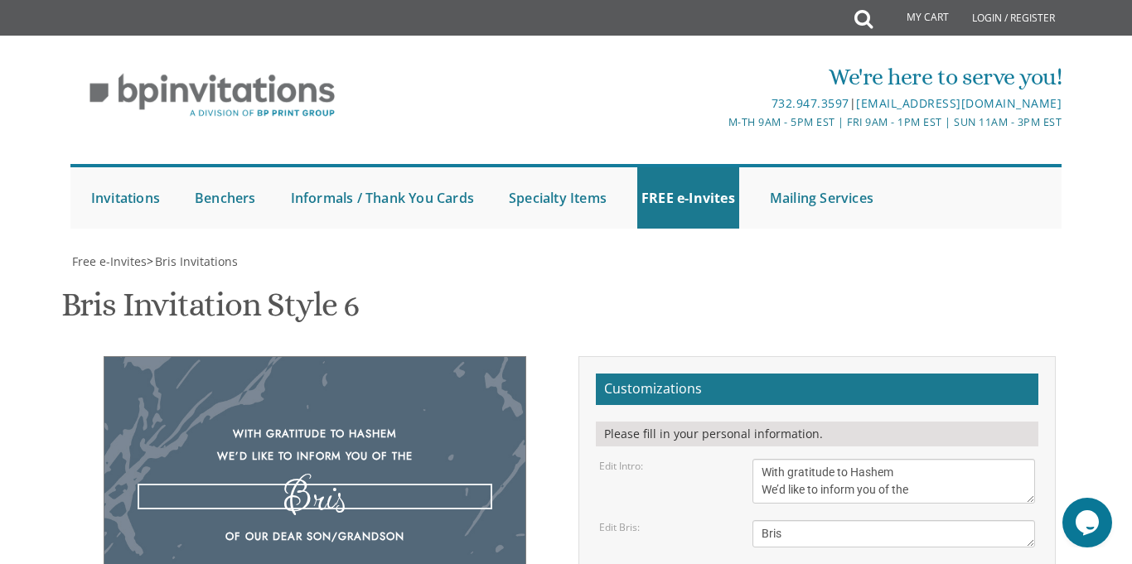
drag, startPoint x: 788, startPoint y: 306, endPoint x: 698, endPoint y: 306, distance: 90.3
click at [698, 520] on div "Edit Bris: Bris" at bounding box center [817, 533] width 461 height 27
paste textarea "ברית"
type textarea "ברית"
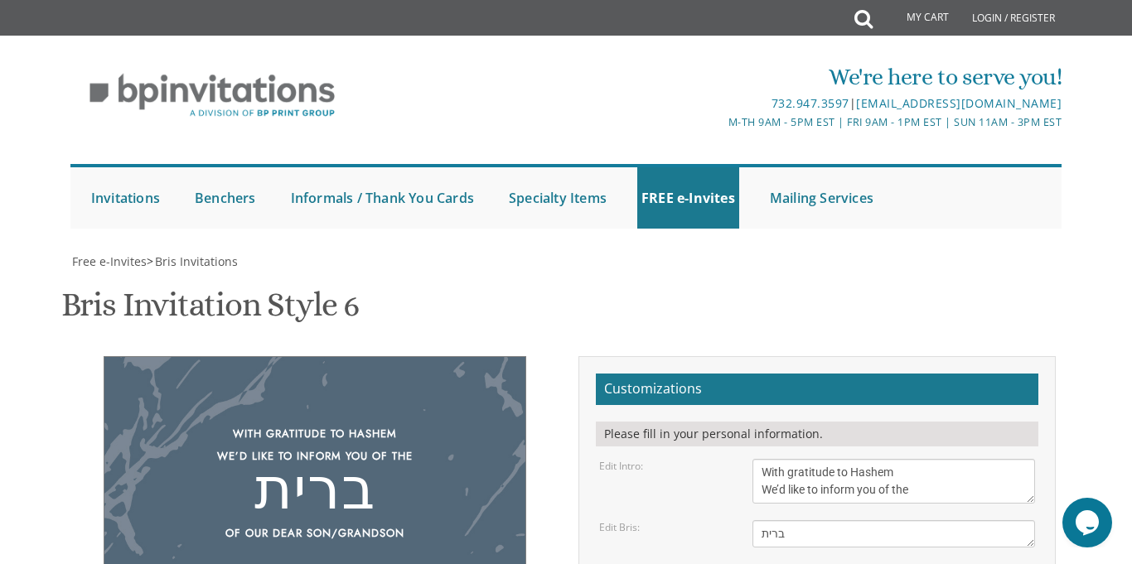
drag, startPoint x: 761, startPoint y: 373, endPoint x: 949, endPoint y: 410, distance: 191.7
paste textarea "monday, september 1st Shacharis at 6:57 am • Bris at 7:50 AM bais medrash of bu…"
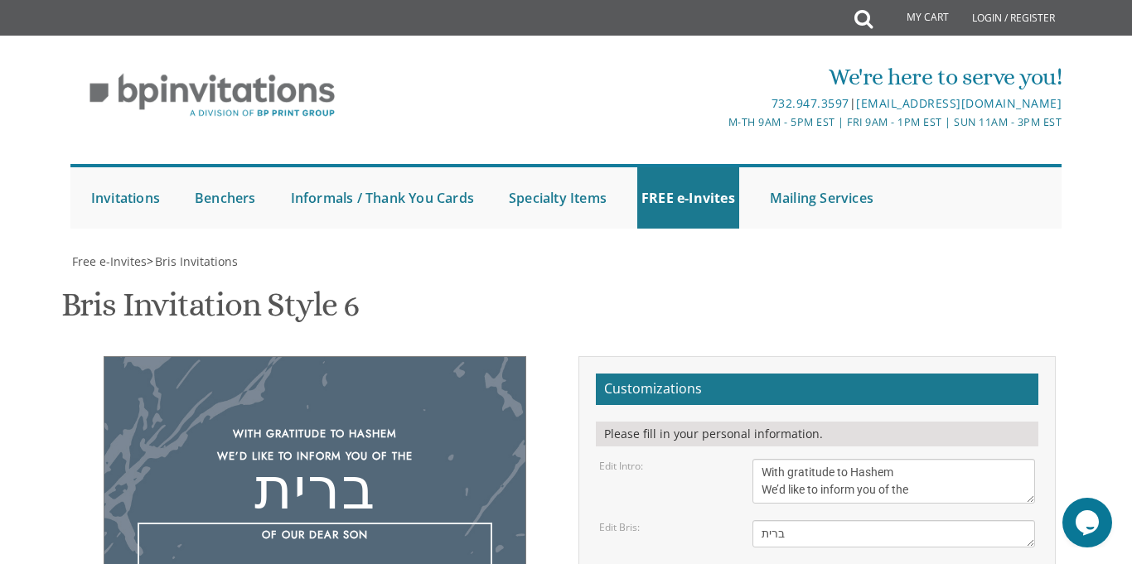
type textarea "Of our dear son monday, september 1st Shacharis at 6:57 am • Bris at 7:50 AM ba…"
drag, startPoint x: 761, startPoint y: 463, endPoint x: 890, endPoint y: 509, distance: 136.5
paste textarea "ישראל אליעזר ופרומי לוי מרדכי הלוי לוי שמואל הכהן מונק"
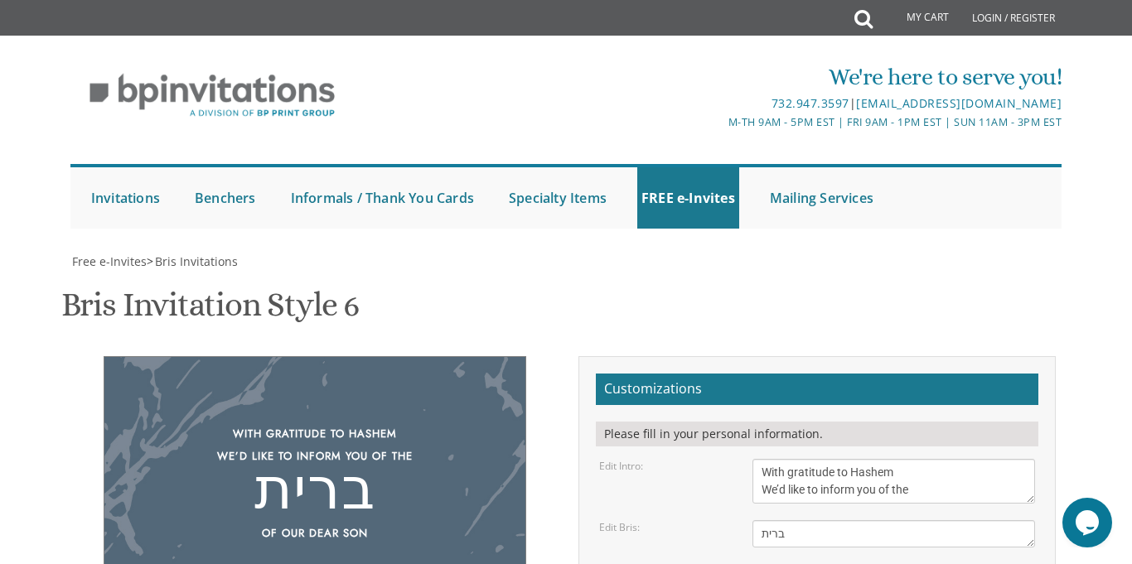
scroll to position [0, 0]
type textarea "ישראל אליעזר ופרומי לוי מרדכי הלוי לוי שמואל הכהן מונק"
click at [948, 274] on div "Bris Invitation Style 6 SKU: bris6" at bounding box center [566, 306] width 1010 height 65
click at [905, 459] on textarea "With gratitude to Hashem We’d like to inform you of the" at bounding box center [893, 481] width 282 height 45
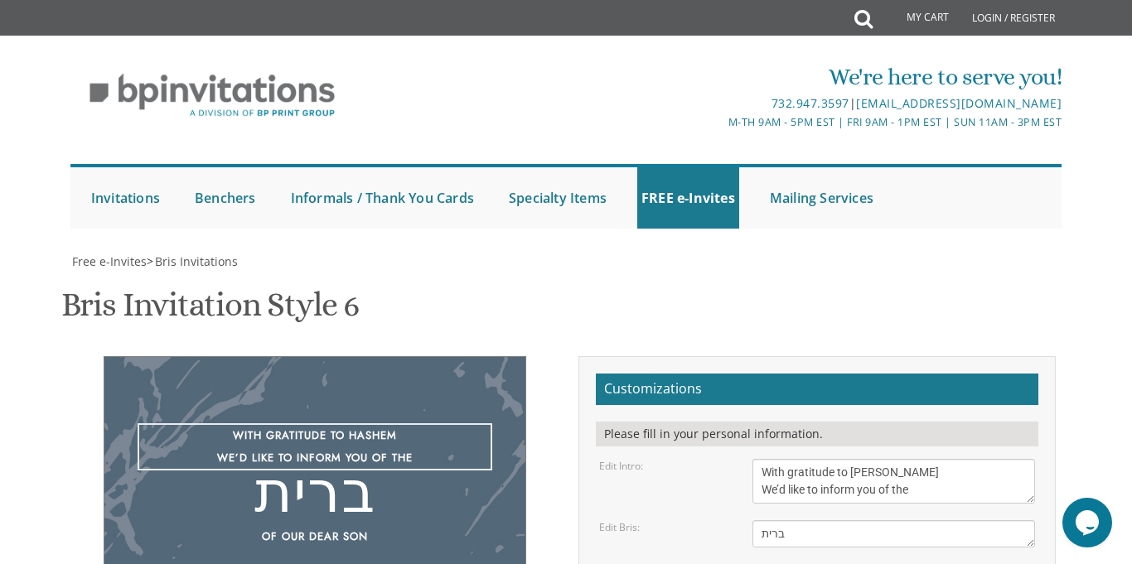
type textarea "With gratitude to Hashem yisborach We’d like to inform you of the"
click at [954, 274] on div "Bris Invitation Style 6 SKU: bris6" at bounding box center [566, 306] width 1010 height 65
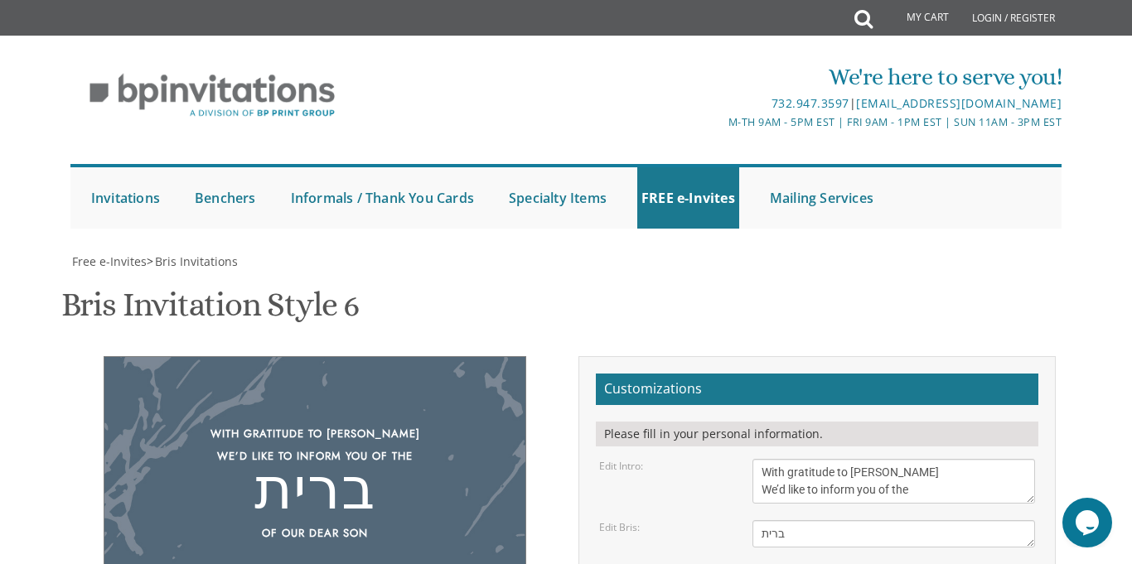
scroll to position [518, 0]
type input "yisroeleliezerlevi@gmail.com"
